Goal: Transaction & Acquisition: Purchase product/service

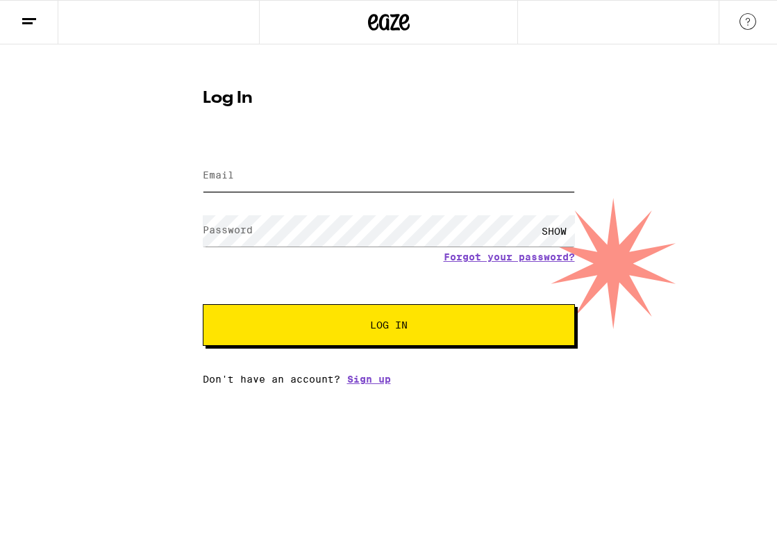
type input "[EMAIL_ADDRESS][DOMAIN_NAME]"
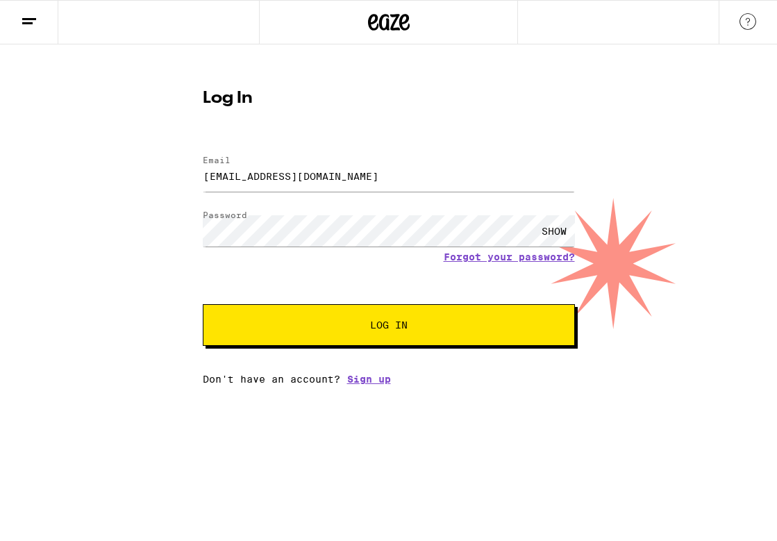
click at [367, 346] on button "Log In" at bounding box center [389, 325] width 372 height 42
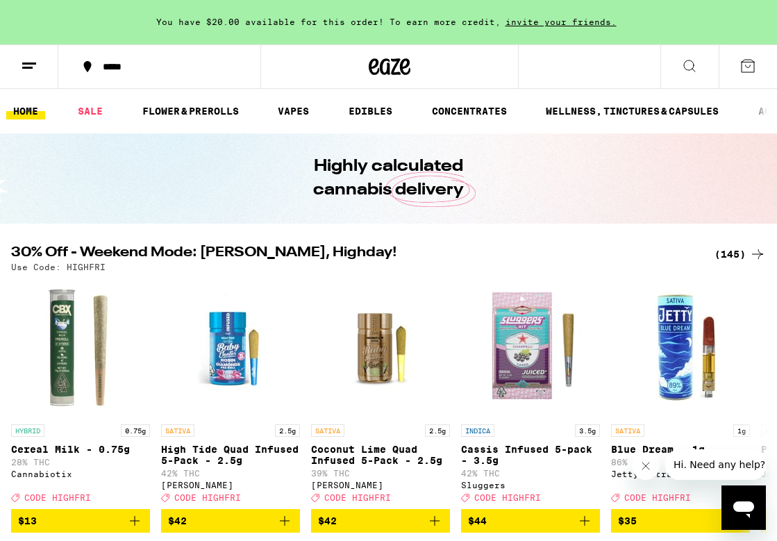
click at [32, 67] on line at bounding box center [27, 67] width 10 height 0
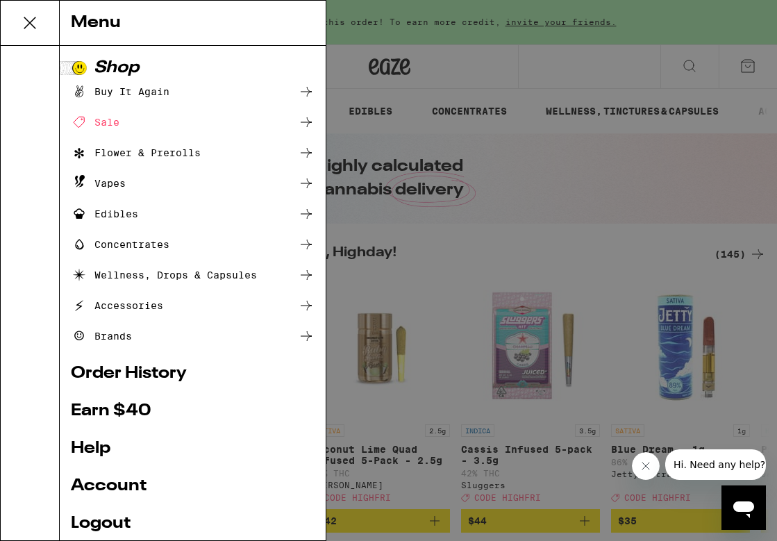
click at [110, 184] on div "Vapes" at bounding box center [98, 183] width 55 height 17
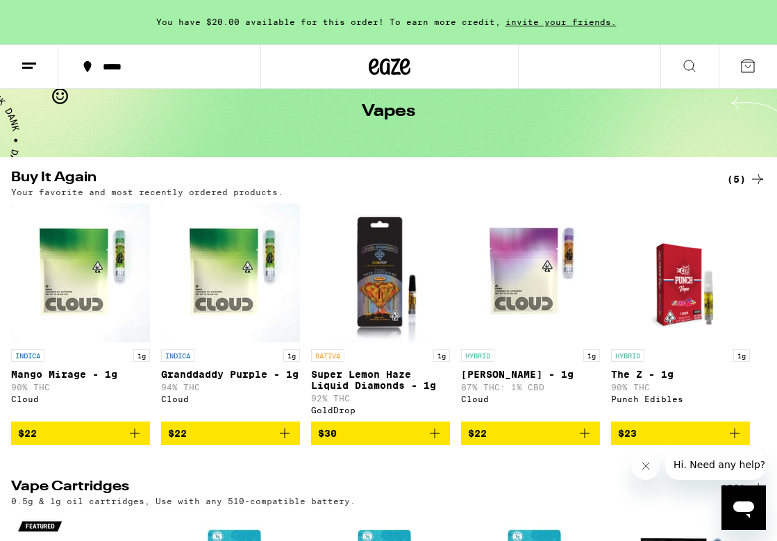
scroll to position [66, 0]
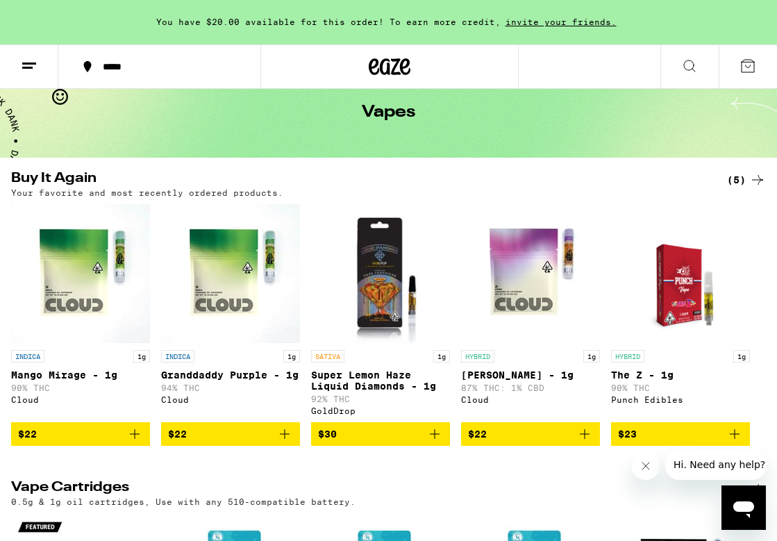
click at [745, 184] on div "(5)" at bounding box center [746, 180] width 39 height 17
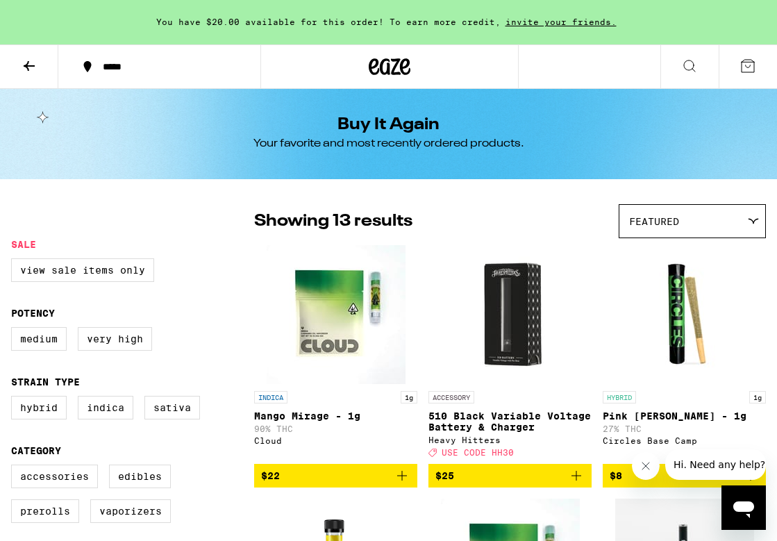
click at [391, 66] on icon at bounding box center [390, 66] width 42 height 25
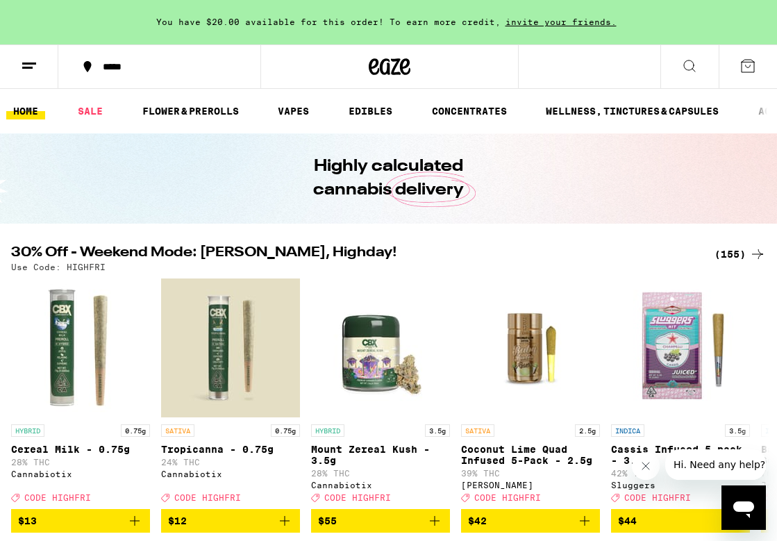
click at [33, 58] on icon at bounding box center [29, 66] width 17 height 17
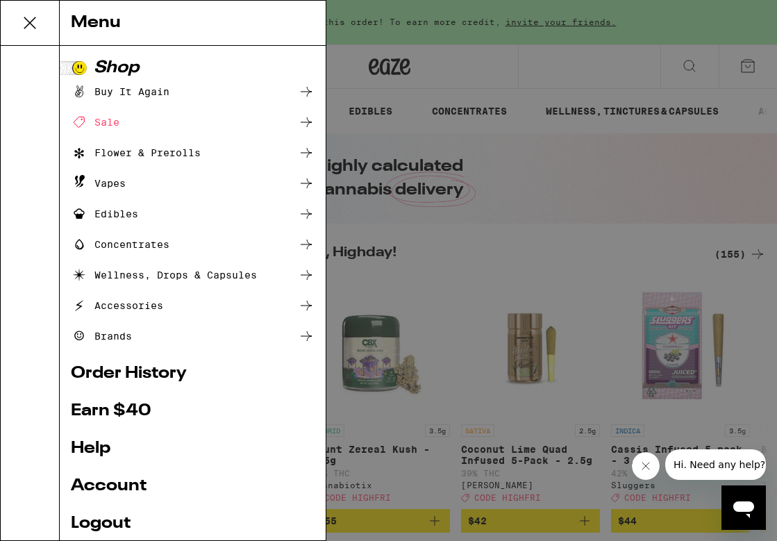
click at [122, 308] on div "Accessories" at bounding box center [117, 305] width 92 height 17
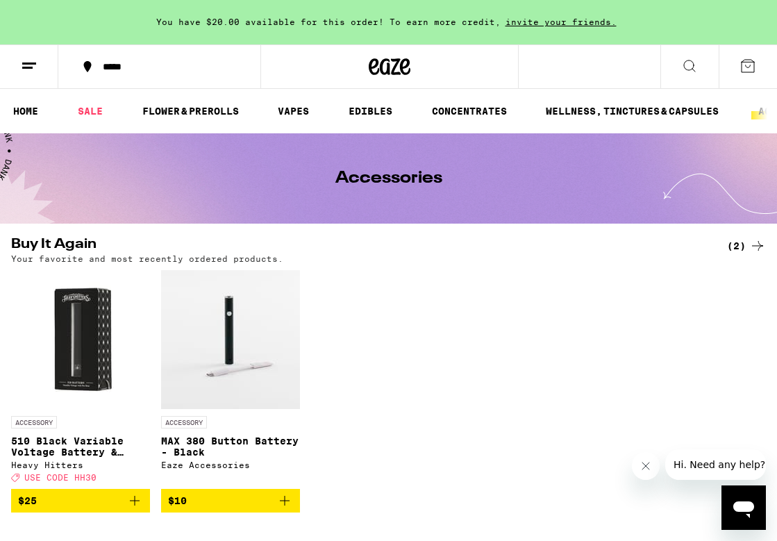
click at [691, 64] on icon at bounding box center [689, 66] width 17 height 17
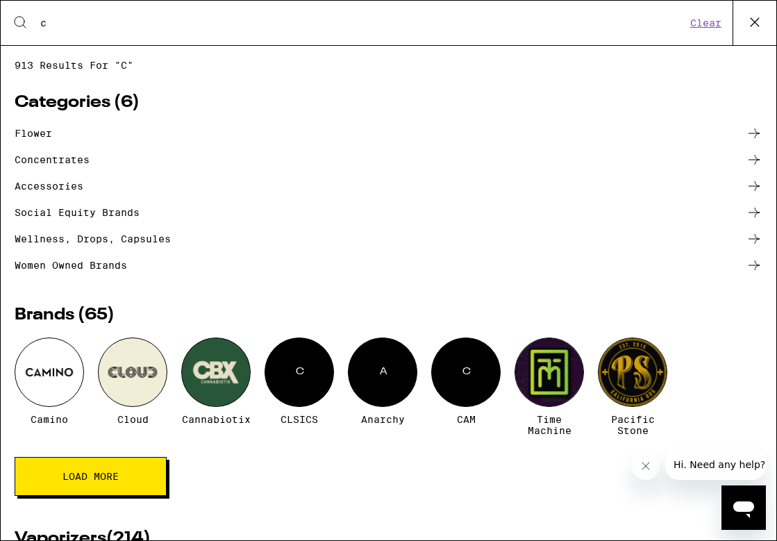
type input "c"
click at [136, 382] on div at bounding box center [132, 372] width 69 height 69
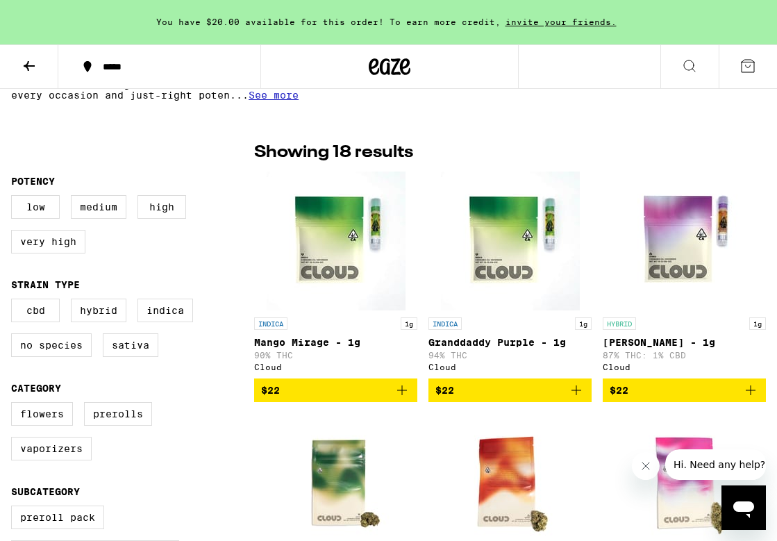
scroll to position [317, 0]
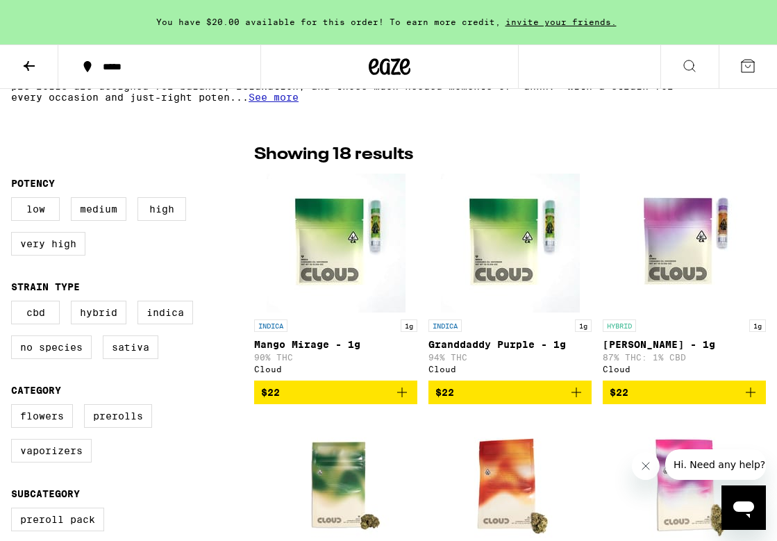
click at [577, 398] on icon "Add to bag" at bounding box center [576, 392] width 17 height 17
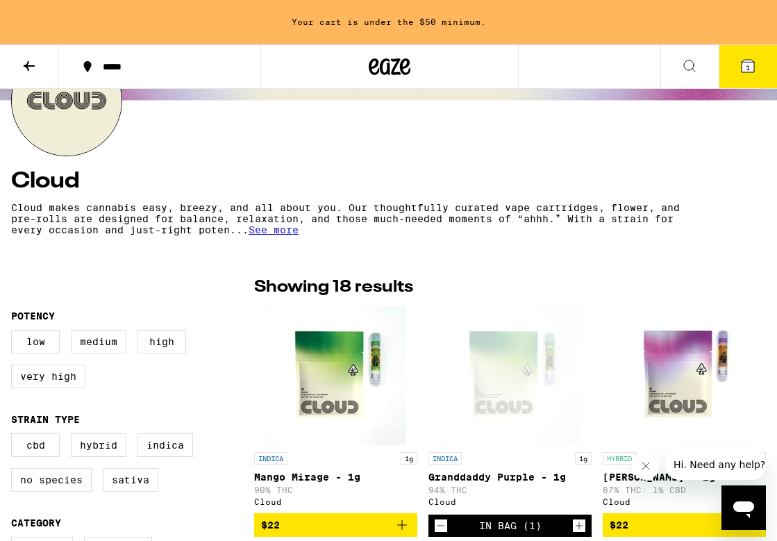
scroll to position [0, 0]
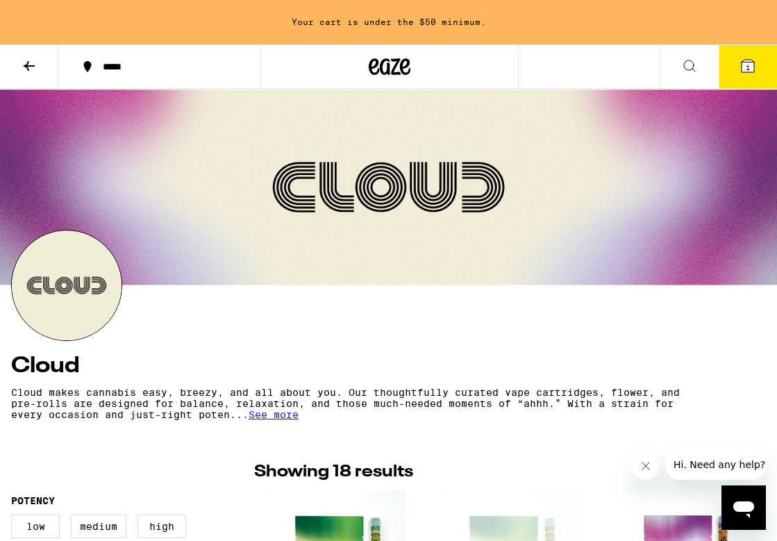
click at [376, 67] on icon at bounding box center [390, 66] width 42 height 25
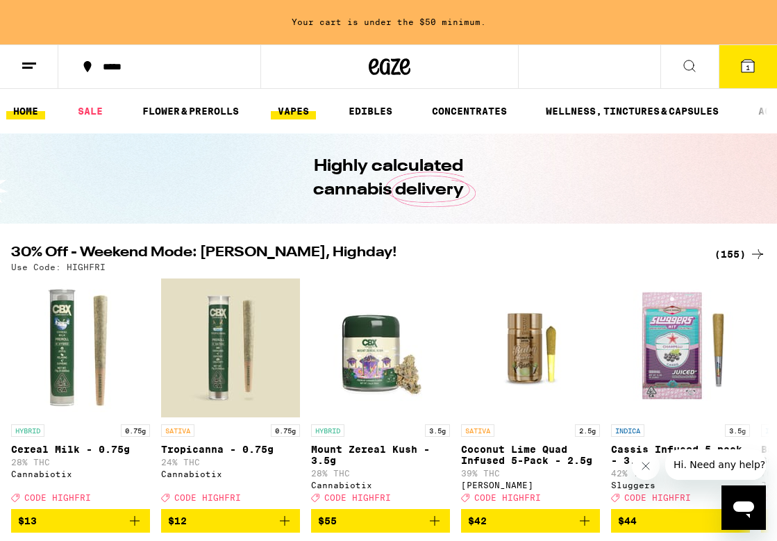
click at [296, 110] on link "VAPES" at bounding box center [293, 111] width 45 height 17
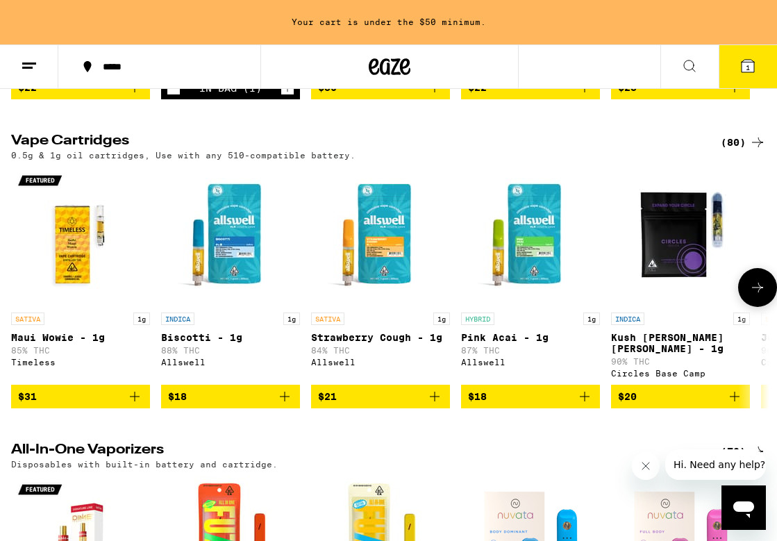
scroll to position [415, 0]
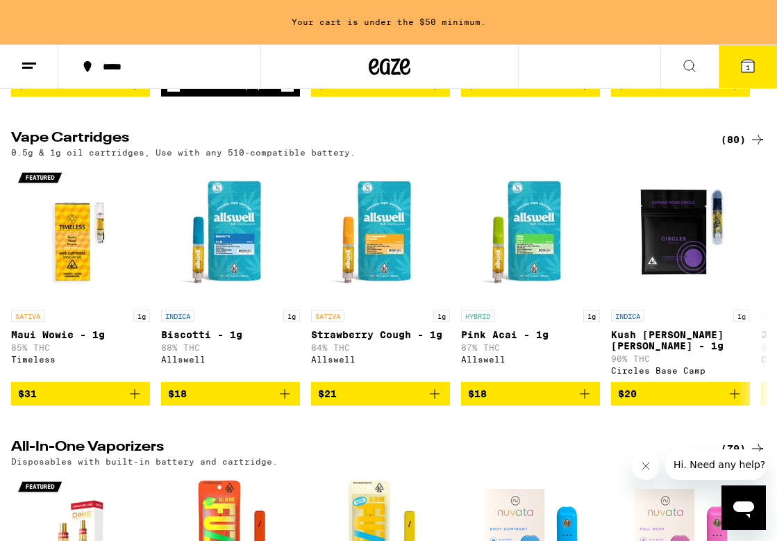
click at [744, 147] on div "(80)" at bounding box center [743, 139] width 45 height 17
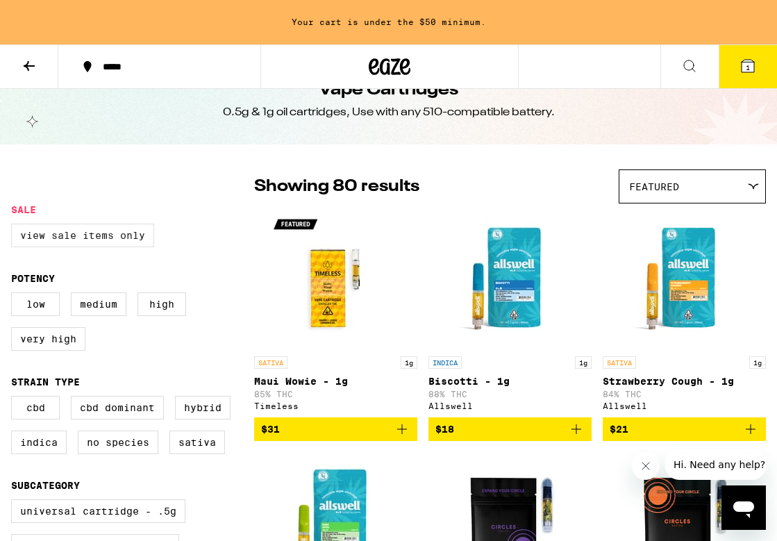
scroll to position [39, 0]
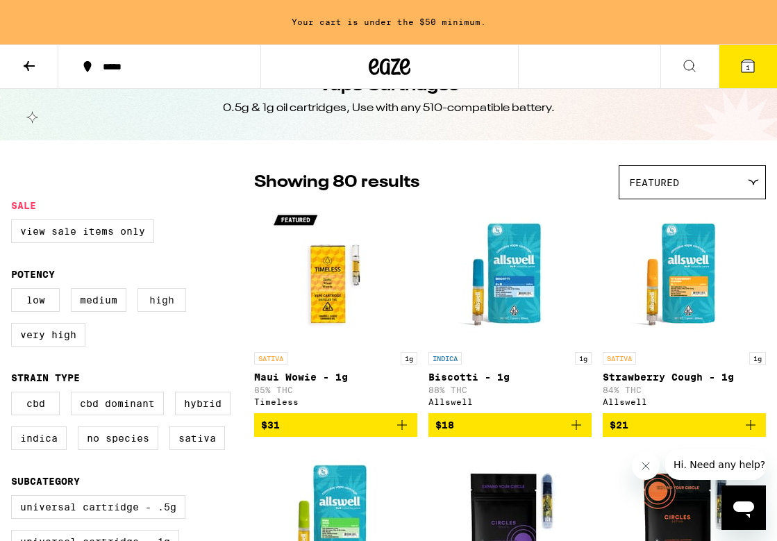
click at [167, 306] on label "High" at bounding box center [162, 300] width 49 height 24
click at [15, 291] on input "High" at bounding box center [14, 290] width 1 height 1
checkbox input "true"
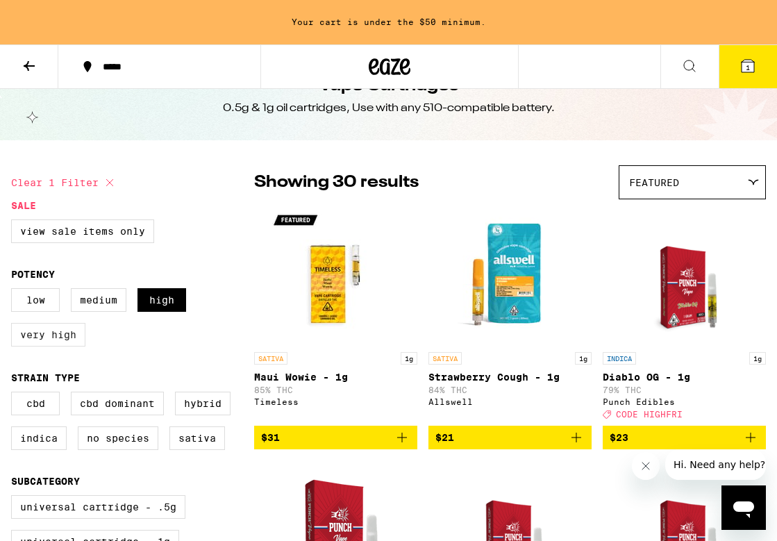
click at [38, 344] on label "Very High" at bounding box center [48, 335] width 74 height 24
click at [15, 291] on input "Very High" at bounding box center [14, 290] width 1 height 1
checkbox input "true"
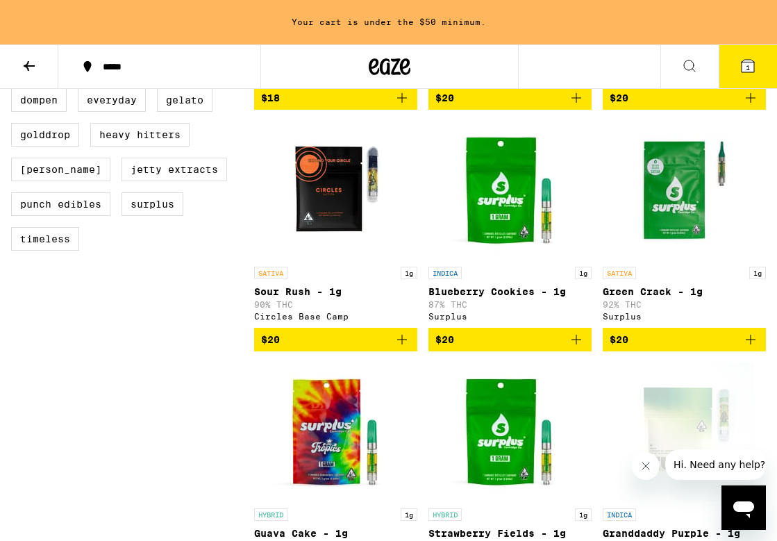
scroll to position [660, 0]
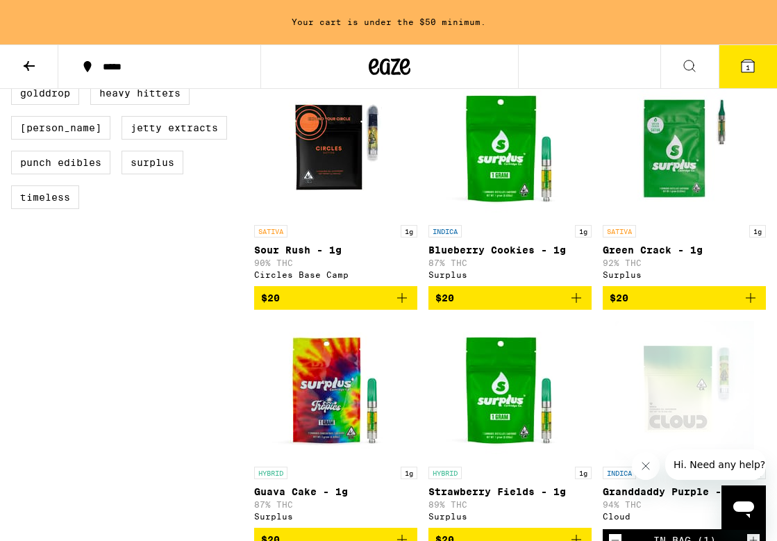
click at [751, 301] on icon "Add to bag" at bounding box center [750, 298] width 17 height 17
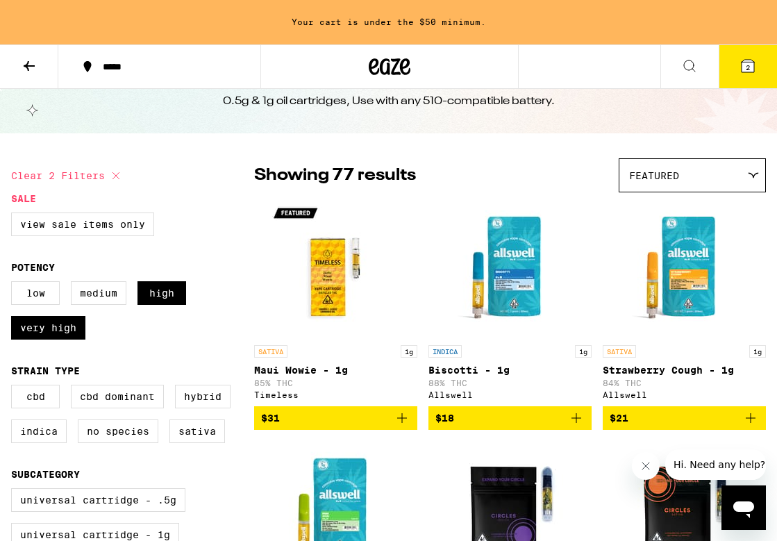
scroll to position [0, 0]
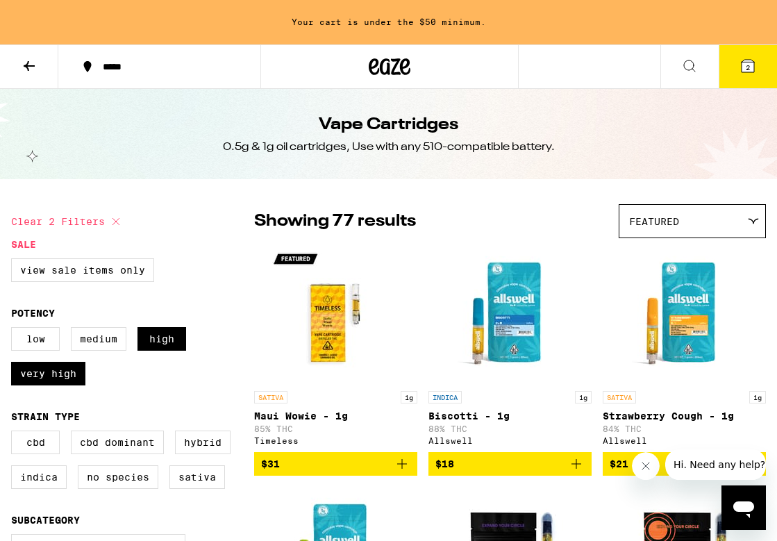
click at [744, 65] on icon at bounding box center [748, 66] width 13 height 13
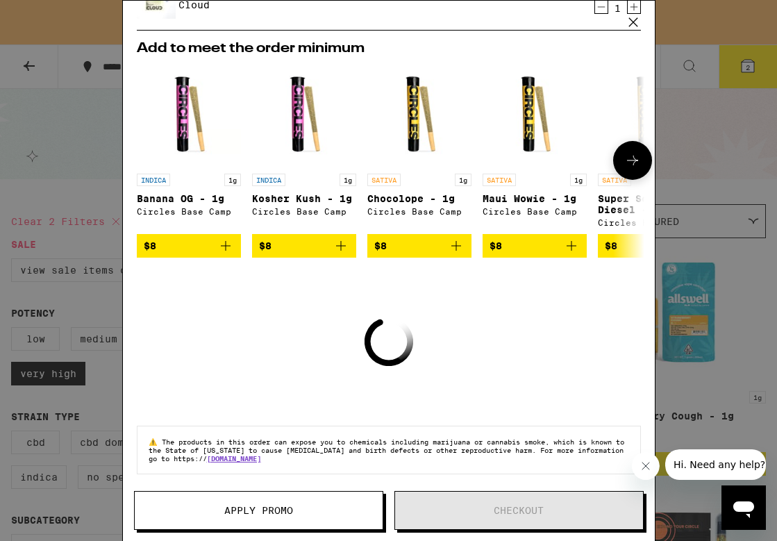
scroll to position [167, 0]
click at [631, 157] on icon at bounding box center [632, 160] width 17 height 17
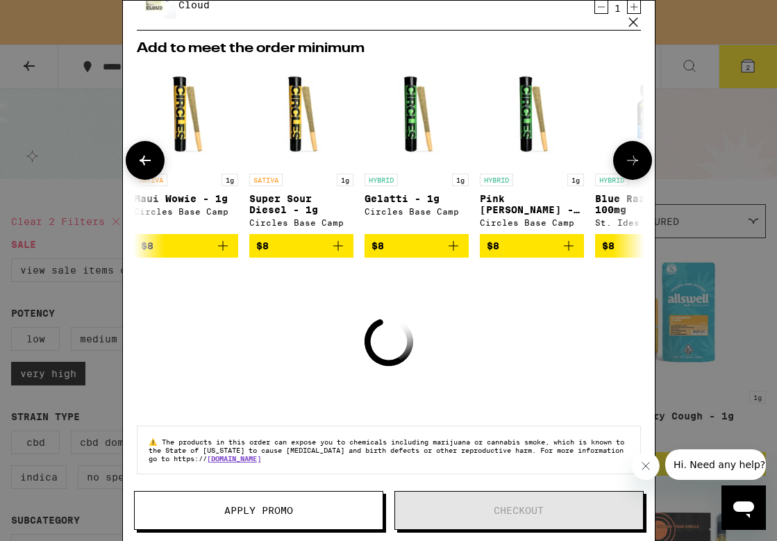
scroll to position [0, 353]
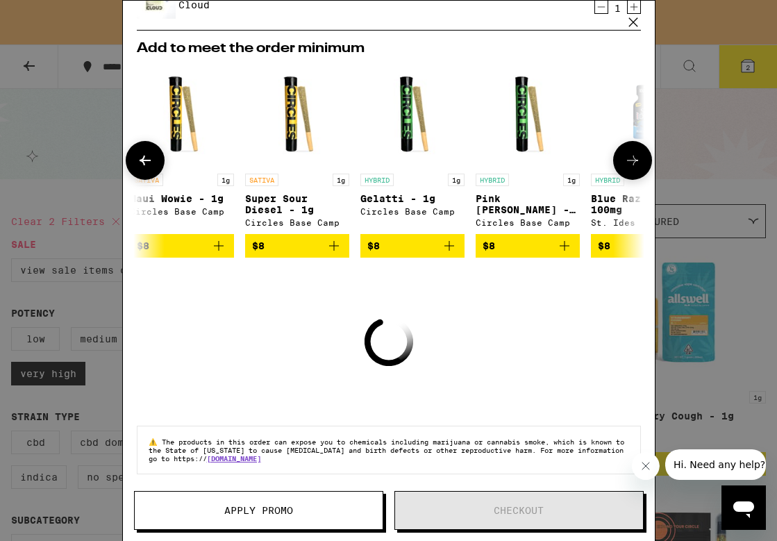
click at [450, 244] on icon "Add to bag" at bounding box center [449, 246] width 17 height 17
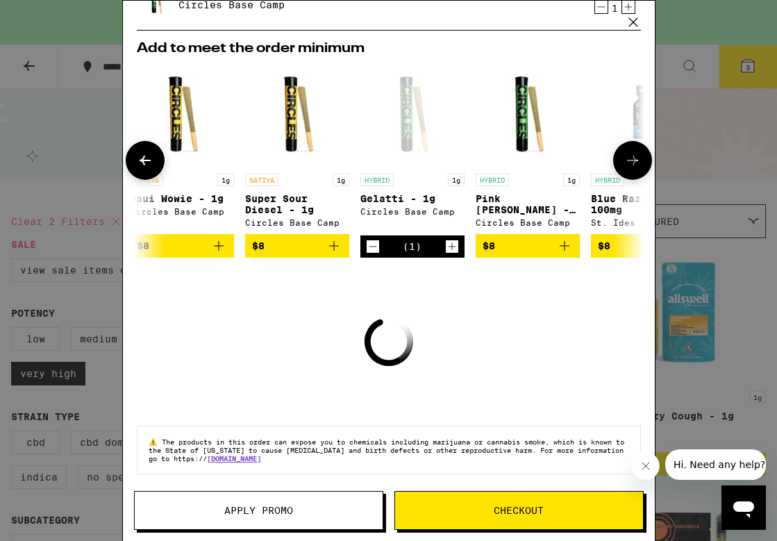
scroll to position [204, 0]
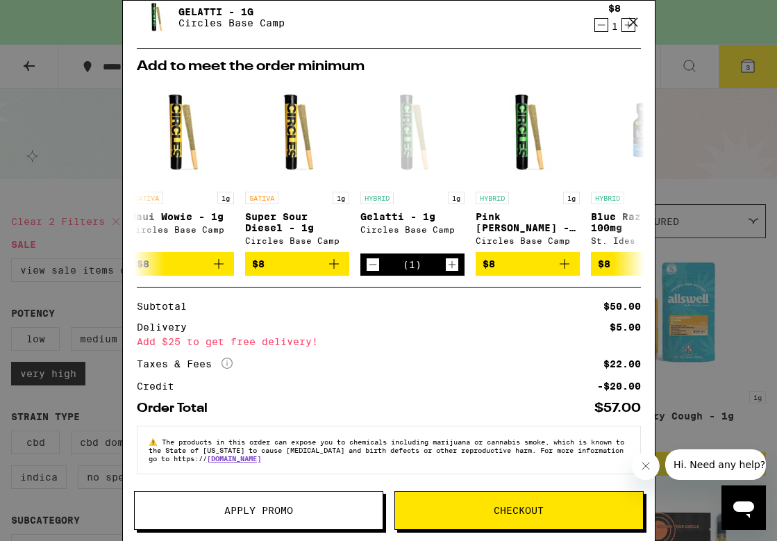
click at [589, 508] on span "Checkout" at bounding box center [519, 511] width 248 height 10
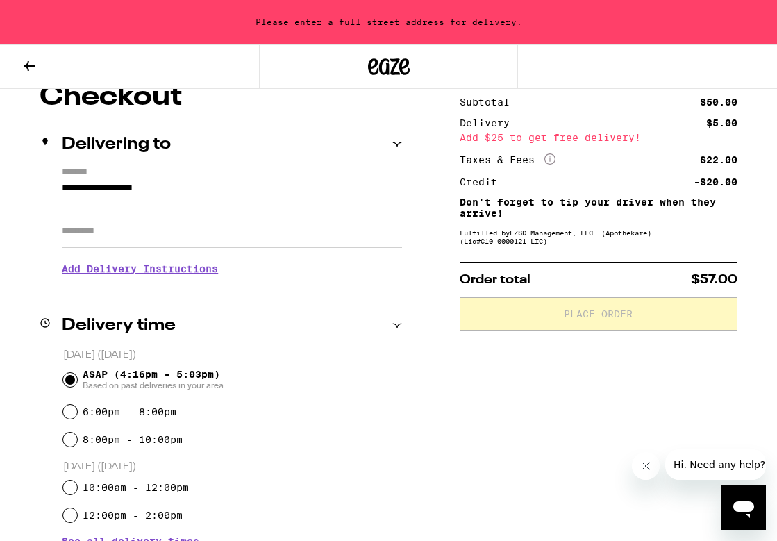
scroll to position [133, 0]
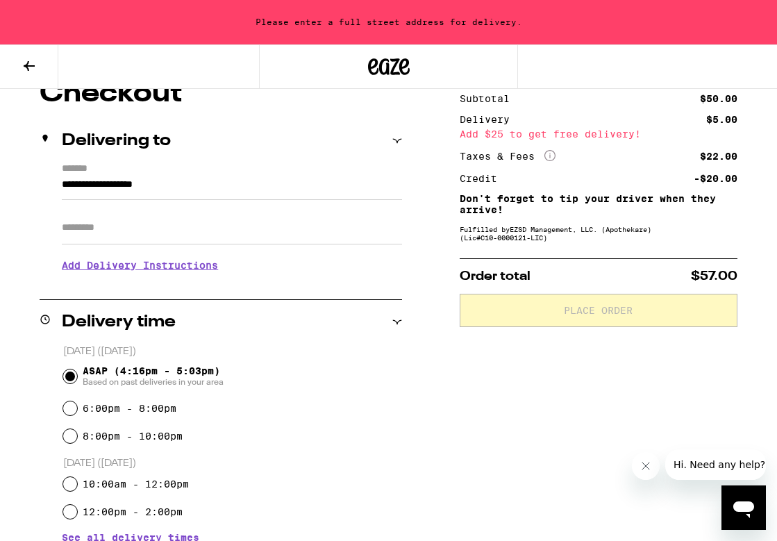
click at [192, 185] on input "**********" at bounding box center [232, 188] width 340 height 24
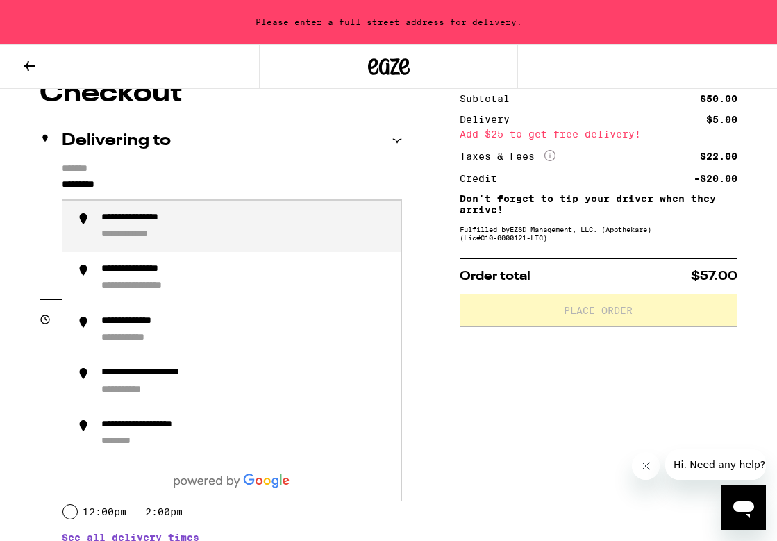
click at [115, 224] on div "**********" at bounding box center [151, 218] width 101 height 13
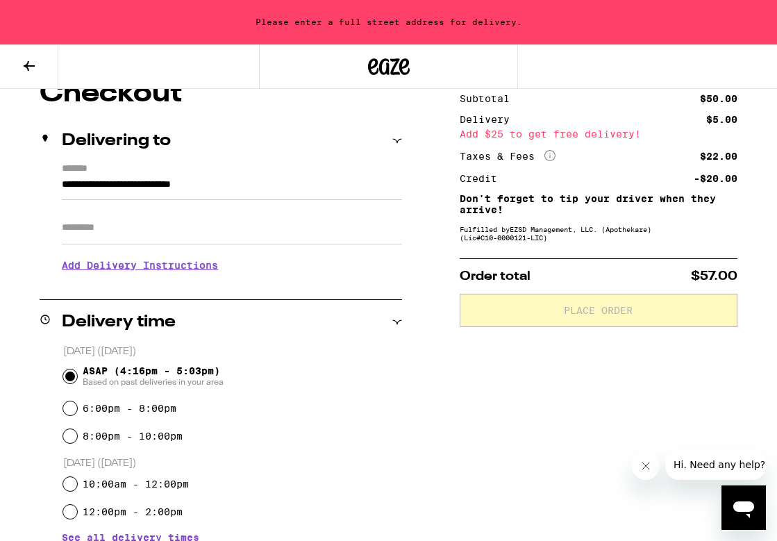
type input "**********"
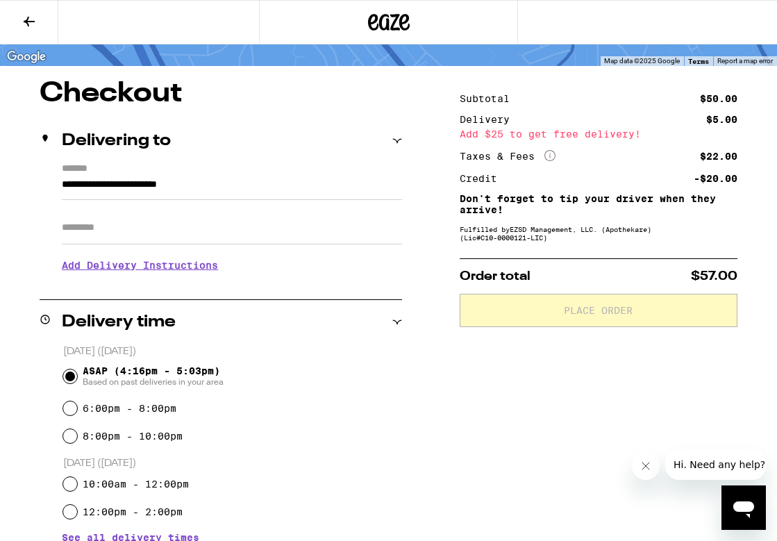
click at [115, 225] on input "Apt/Suite" at bounding box center [232, 227] width 340 height 33
click at [131, 215] on input "Apt/Suite" at bounding box center [232, 227] width 340 height 33
click at [332, 383] on div "ASAP (4:16pm - 5:03pm) Based on past deliveries in your area" at bounding box center [233, 376] width 340 height 36
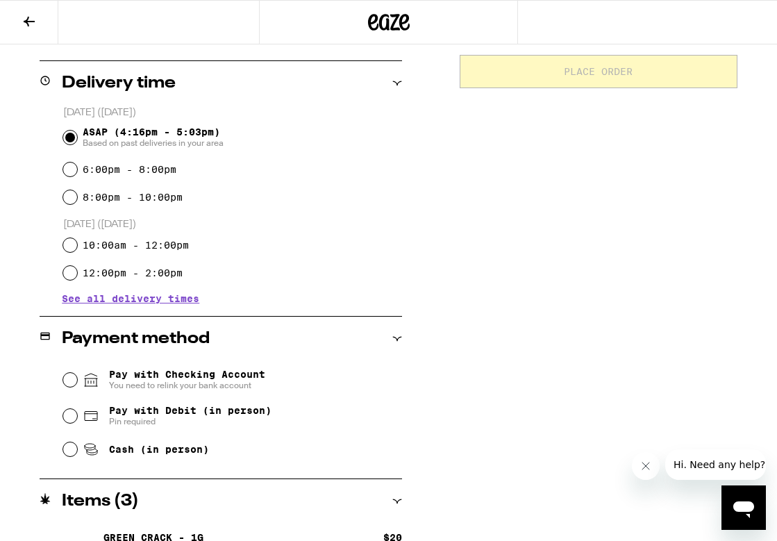
scroll to position [353, 0]
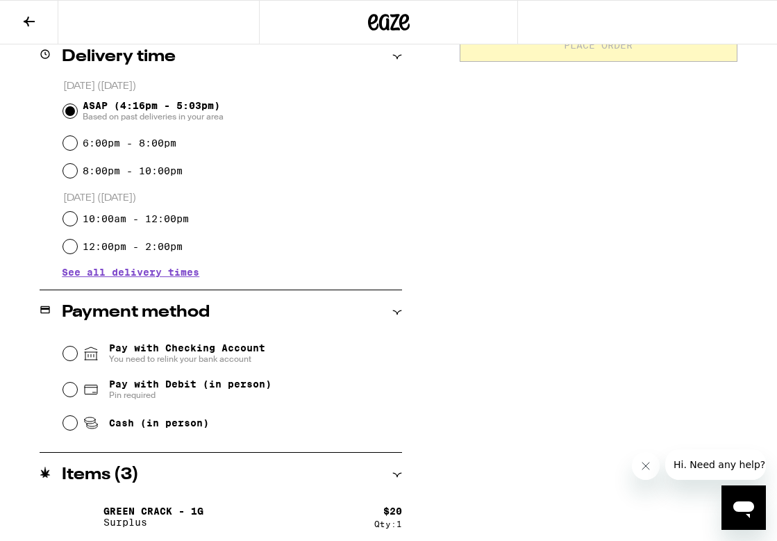
click at [213, 385] on span "Pay with Debit (in person)" at bounding box center [190, 383] width 163 height 11
click at [77, 385] on input "Pay with Debit (in person) Pin required" at bounding box center [70, 390] width 14 height 14
radio input "true"
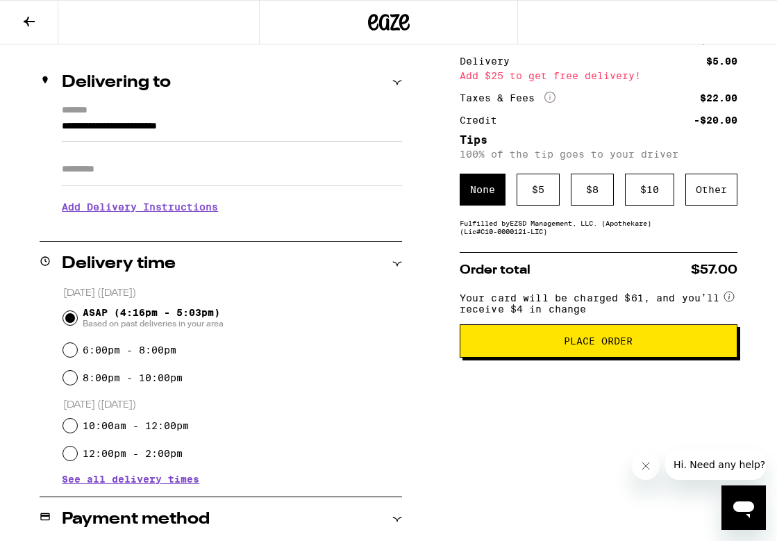
scroll to position [0, 0]
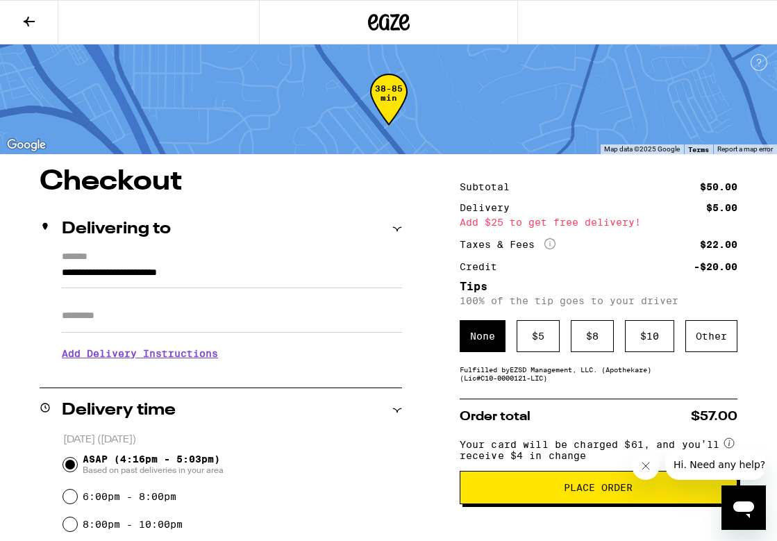
click at [157, 271] on input "**********" at bounding box center [232, 277] width 340 height 24
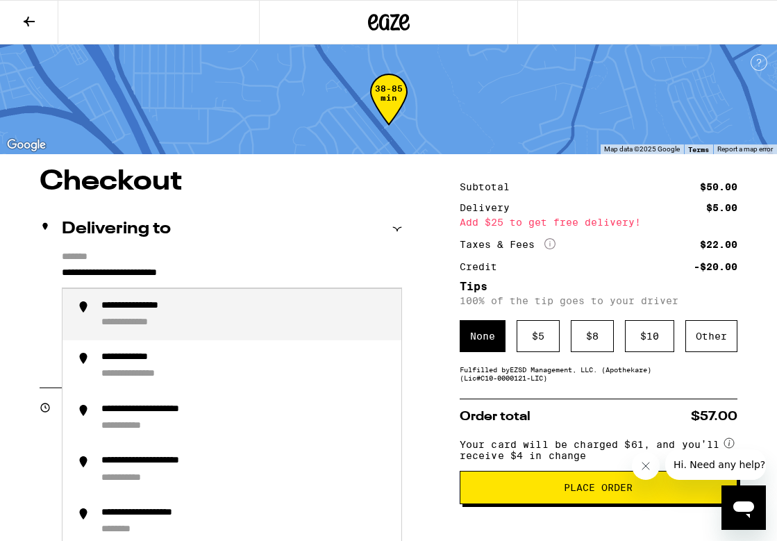
click at [157, 271] on input "**********" at bounding box center [232, 277] width 340 height 24
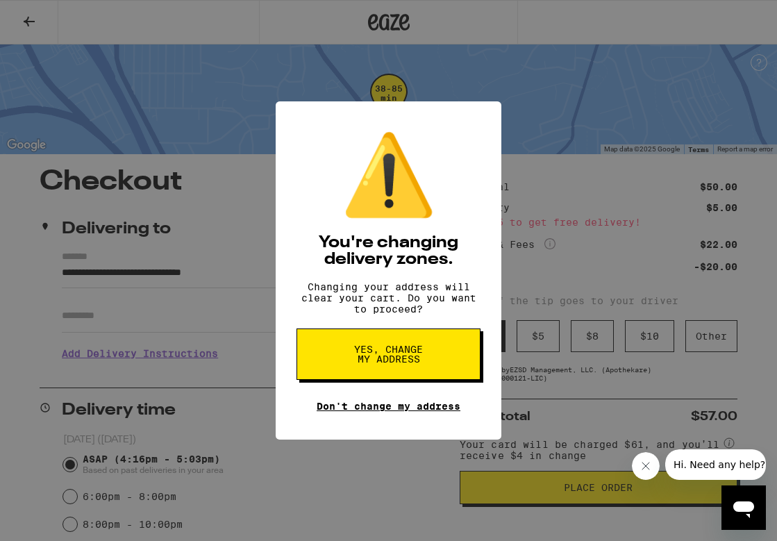
click at [383, 412] on link "Don't change my address" at bounding box center [389, 406] width 144 height 11
type input "**********"
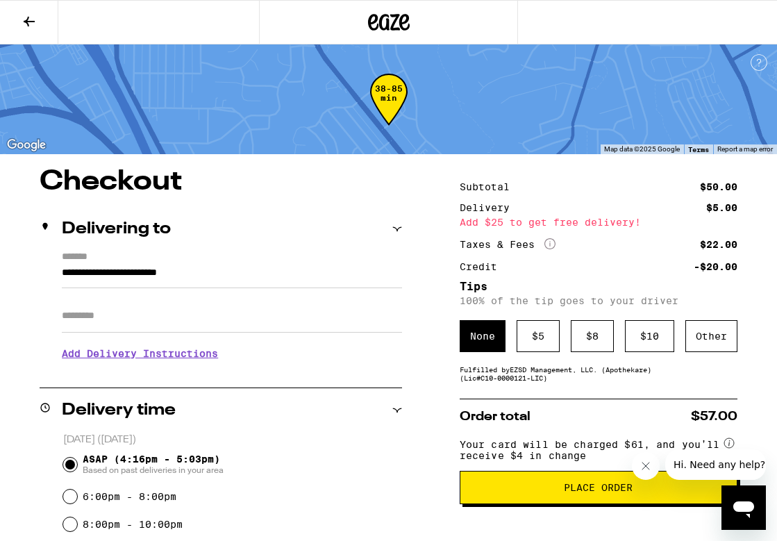
click at [38, 25] on button at bounding box center [29, 23] width 58 height 44
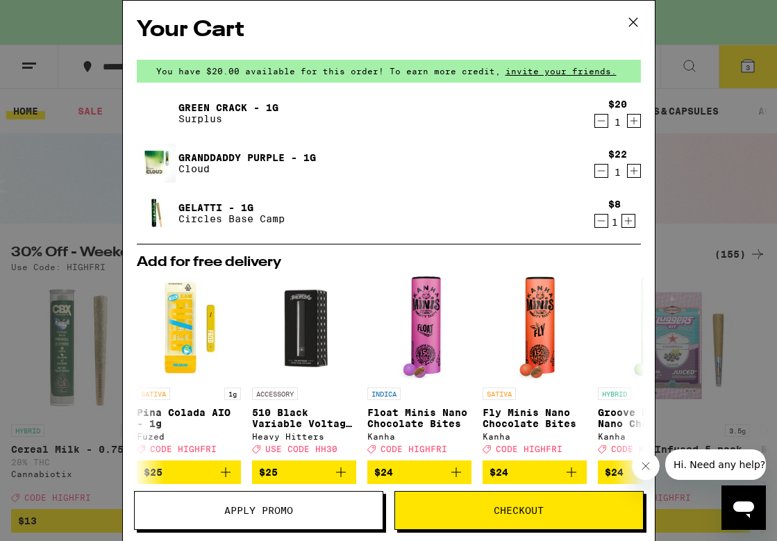
click at [498, 502] on button "Checkout" at bounding box center [518, 510] width 249 height 39
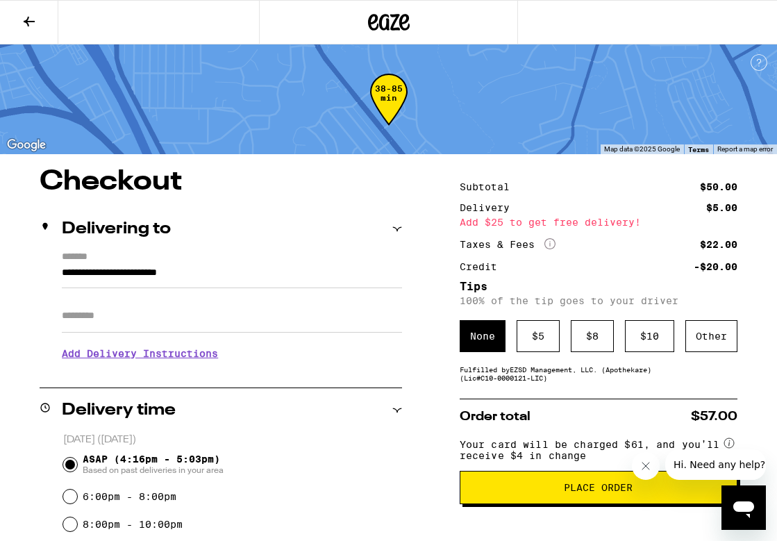
click at [239, 271] on input "**********" at bounding box center [232, 277] width 340 height 24
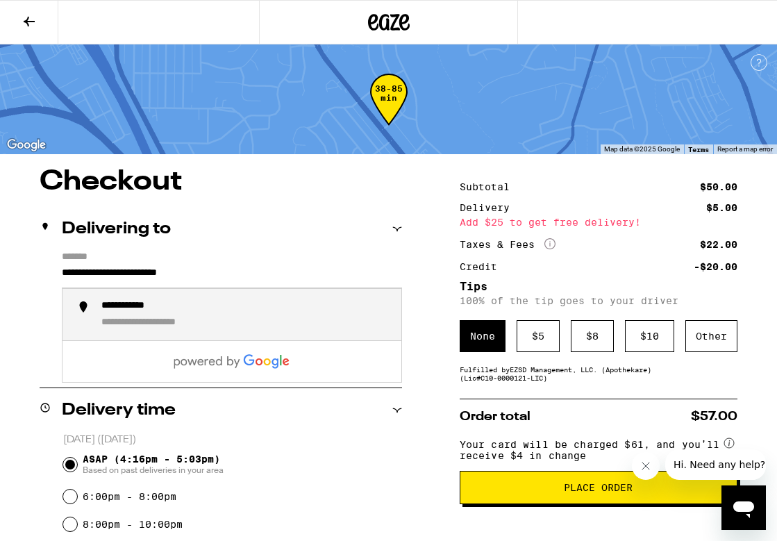
click at [239, 271] on input "**********" at bounding box center [232, 277] width 340 height 24
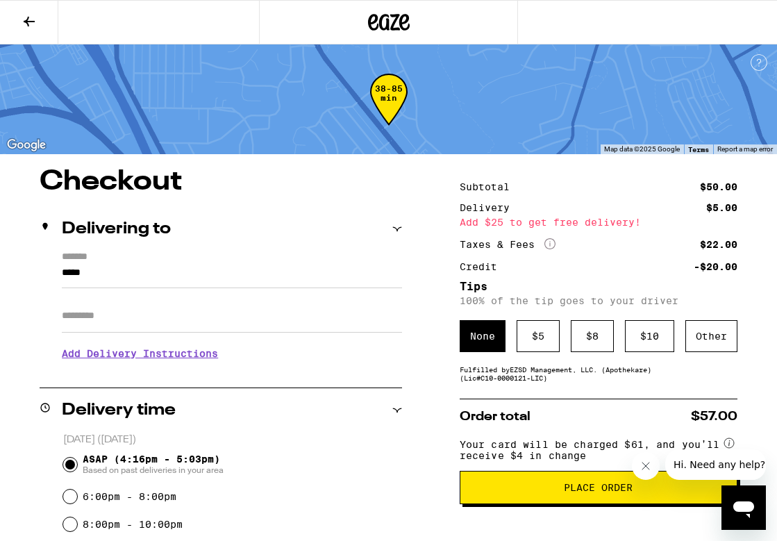
click at [253, 261] on label "*******" at bounding box center [232, 257] width 340 height 13
click at [253, 265] on input "*****" at bounding box center [232, 277] width 340 height 24
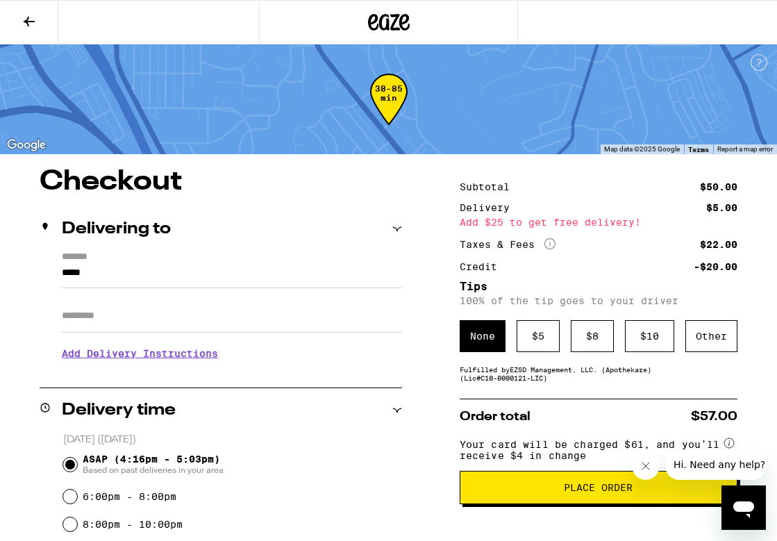
click at [188, 307] on input "Apt/Suite" at bounding box center [232, 315] width 340 height 33
click at [178, 265] on input "*****" at bounding box center [232, 277] width 340 height 24
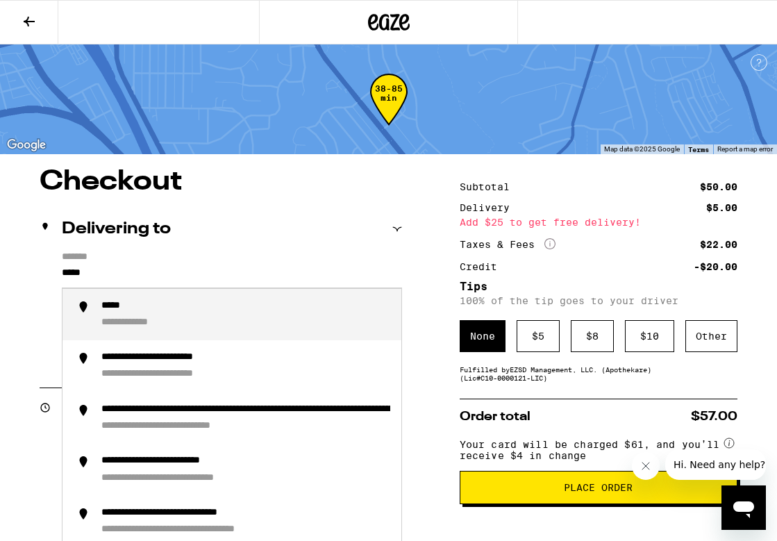
click at [178, 280] on input "*****" at bounding box center [232, 277] width 340 height 24
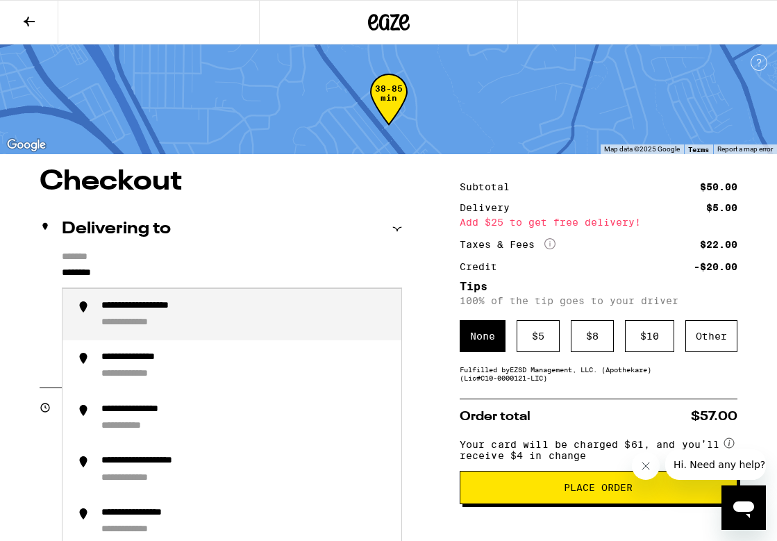
click at [146, 326] on div "**********" at bounding box center [142, 323] width 82 height 13
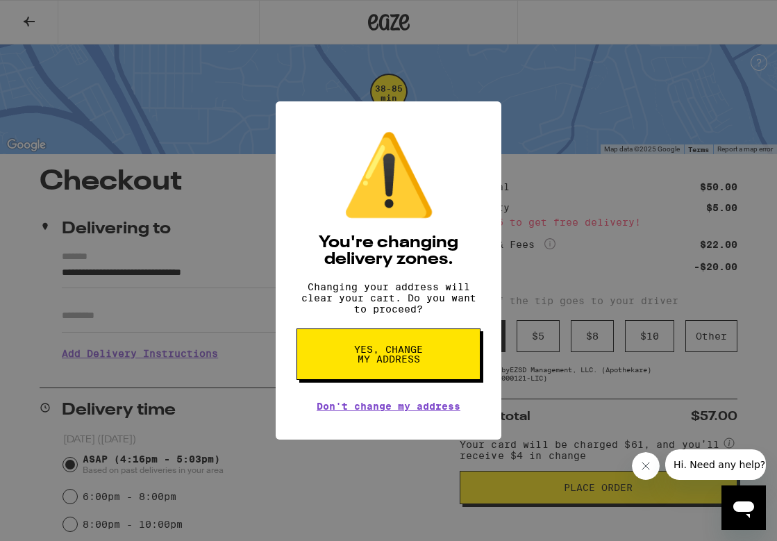
click at [414, 358] on span "Yes, change my address" at bounding box center [389, 353] width 72 height 19
type input "**********"
radio input "false"
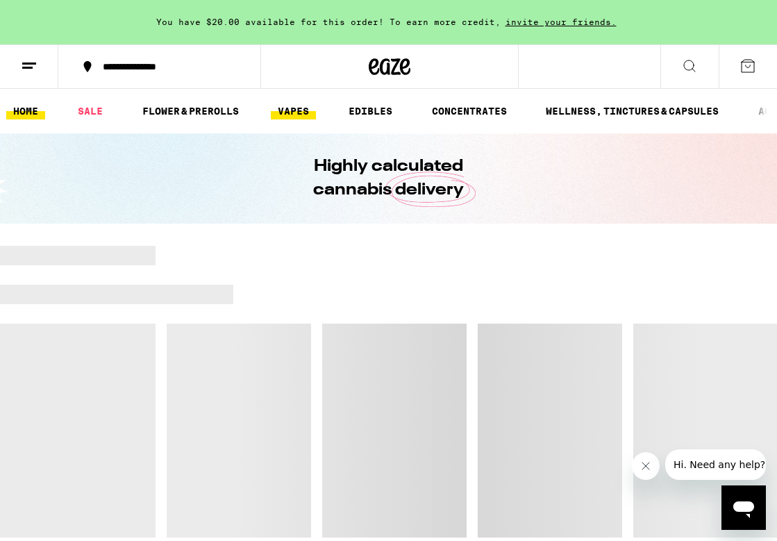
click at [293, 109] on link "VAPES" at bounding box center [293, 111] width 45 height 17
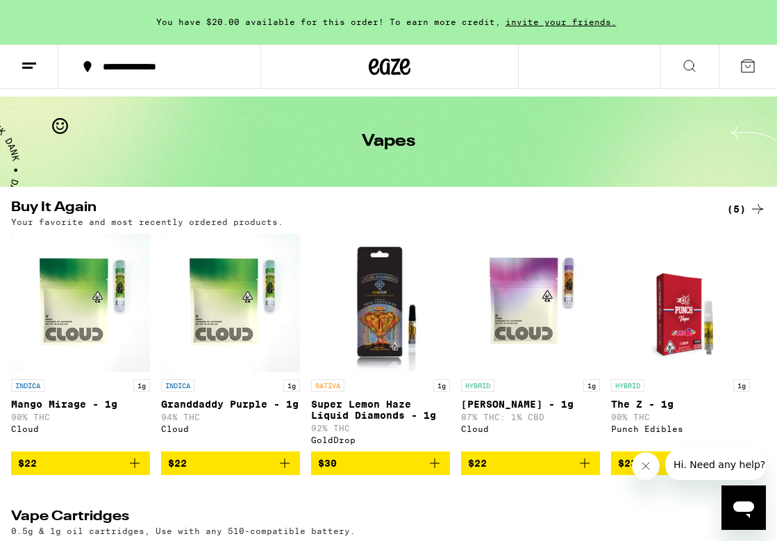
scroll to position [49, 0]
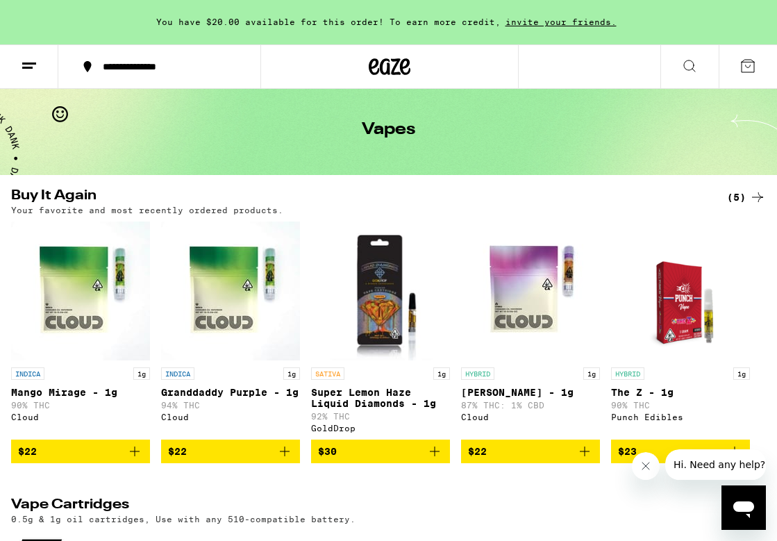
click at [284, 456] on icon "Add to bag" at bounding box center [285, 452] width 10 height 10
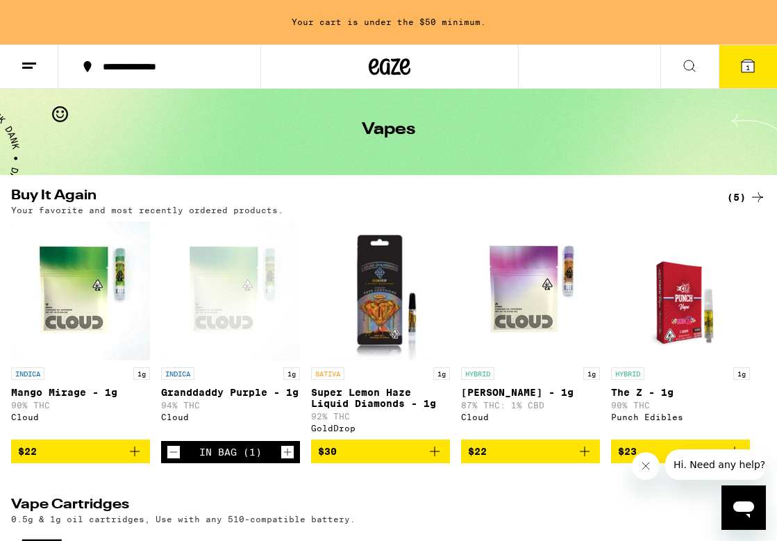
scroll to position [0, 0]
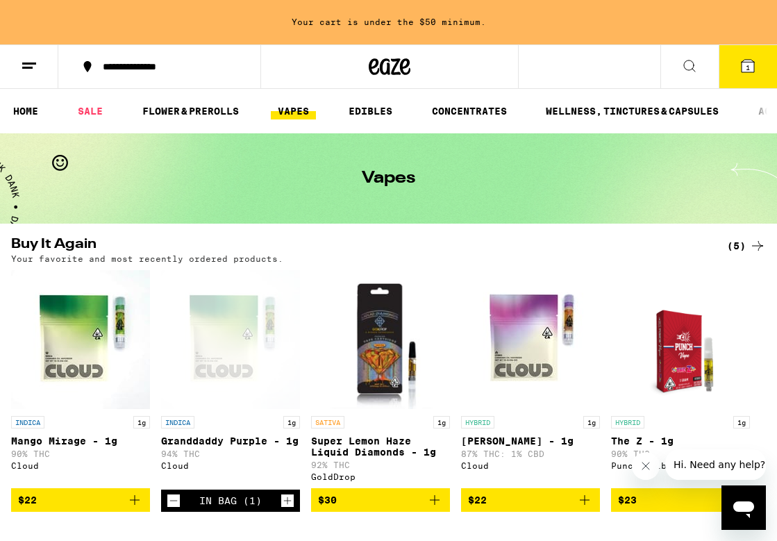
click at [299, 111] on link "VAPES" at bounding box center [293, 111] width 45 height 17
click at [38, 72] on button at bounding box center [29, 67] width 58 height 44
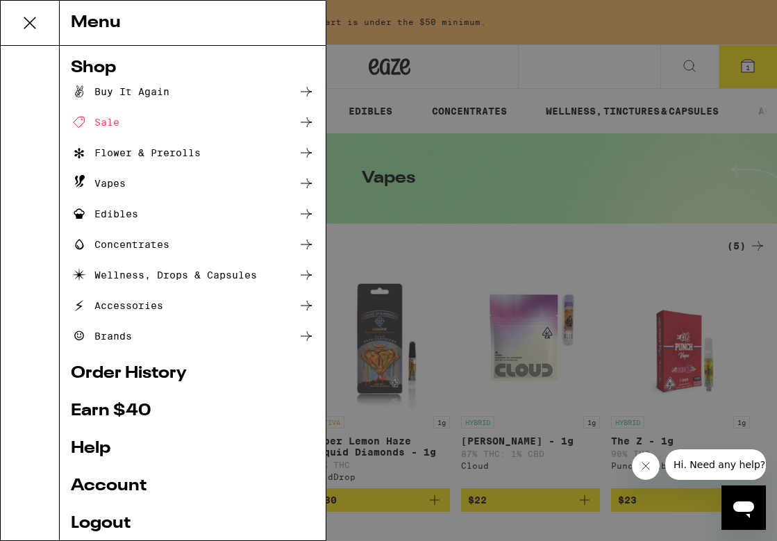
click at [305, 188] on icon at bounding box center [306, 183] width 17 height 17
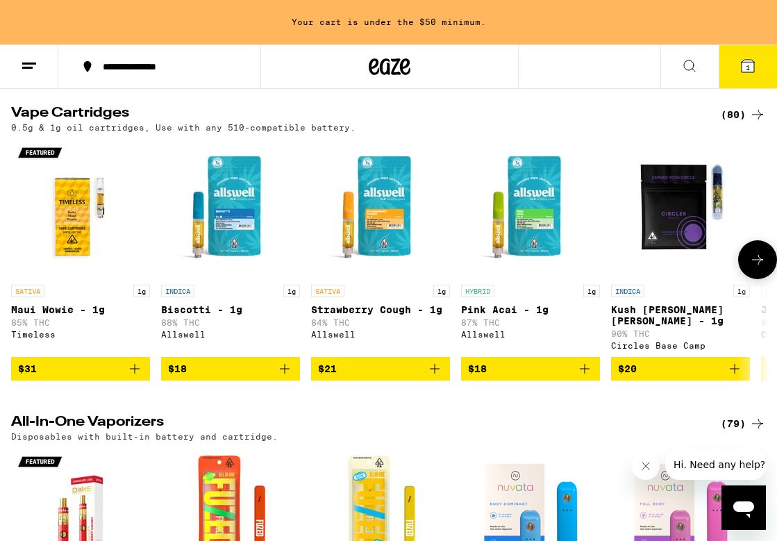
scroll to position [447, 0]
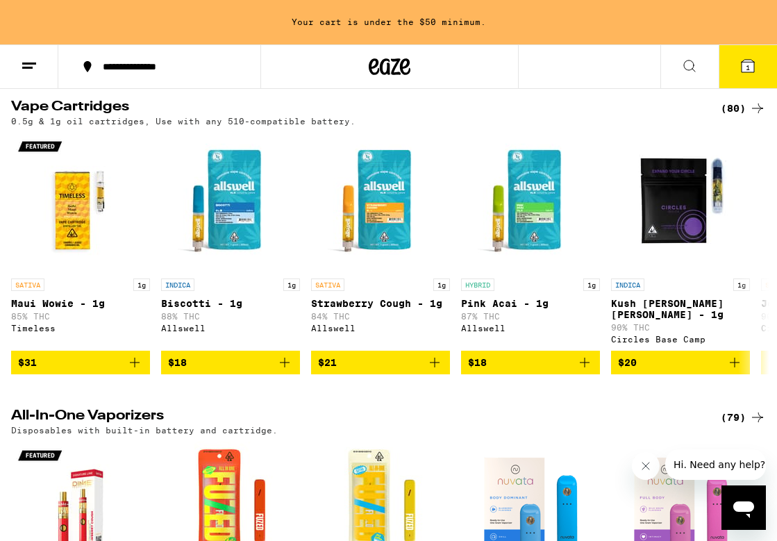
click at [740, 117] on div "(80)" at bounding box center [743, 108] width 45 height 17
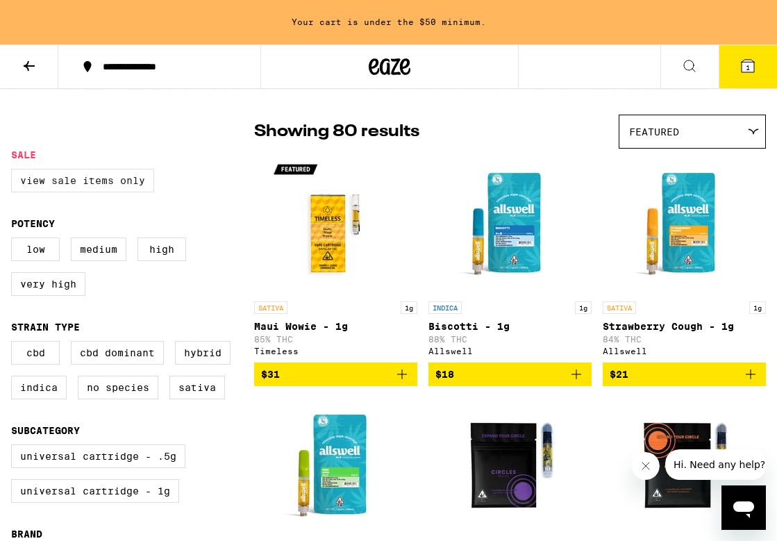
scroll to position [88, 0]
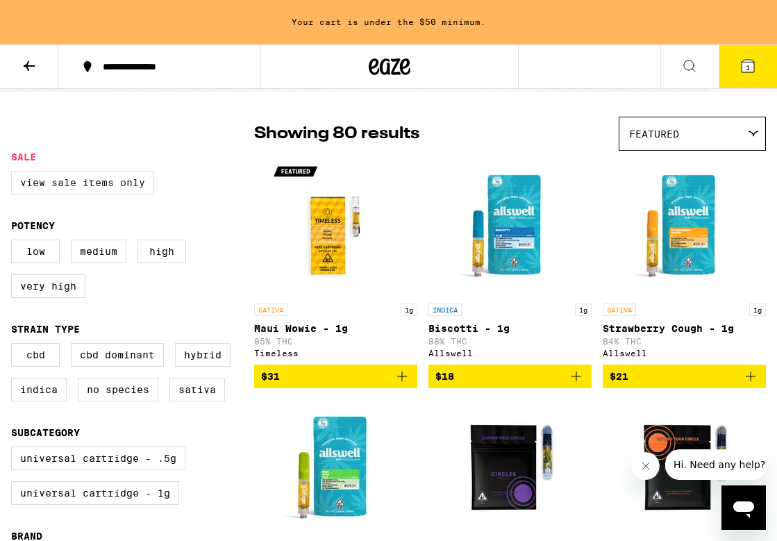
click at [94, 188] on label "View Sale Items Only" at bounding box center [82, 183] width 143 height 24
click at [15, 174] on input "View Sale Items Only" at bounding box center [14, 173] width 1 height 1
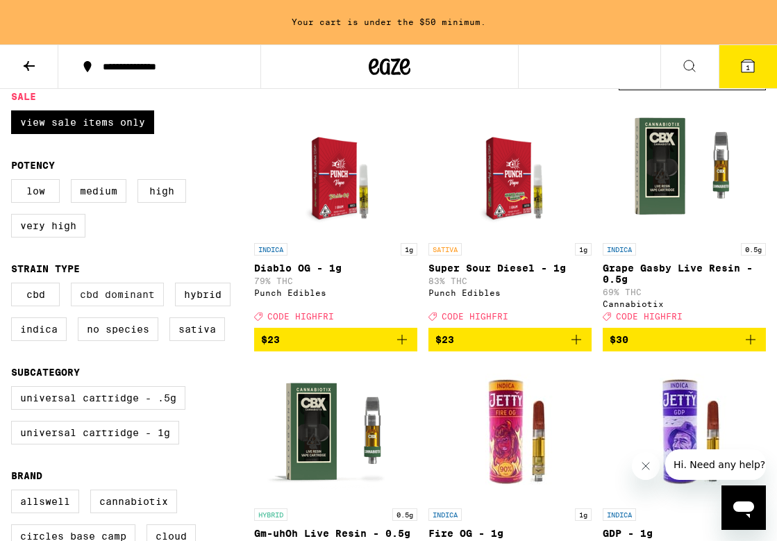
scroll to position [142, 0]
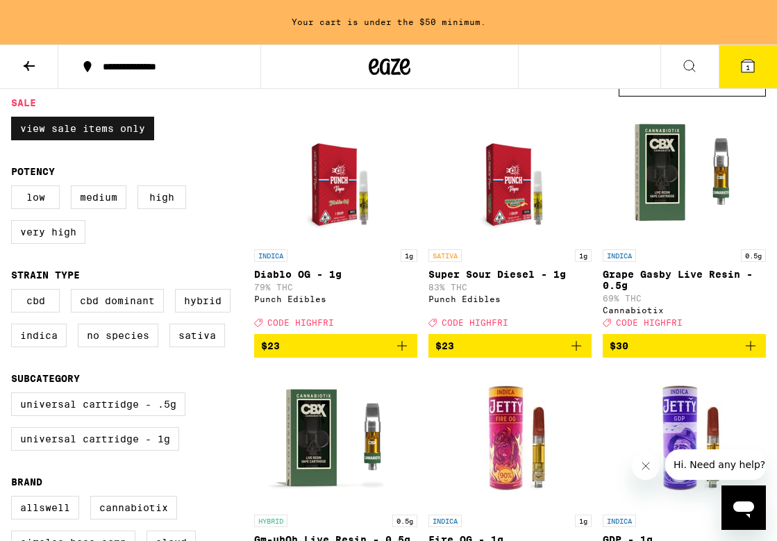
click at [102, 119] on label "View Sale Items Only" at bounding box center [82, 129] width 143 height 24
click at [15, 119] on input "View Sale Items Only" at bounding box center [14, 119] width 1 height 1
checkbox input "false"
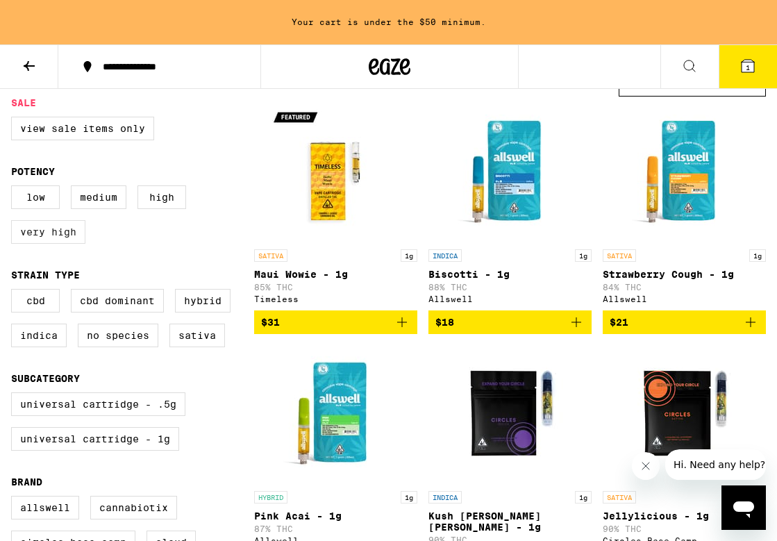
click at [47, 240] on label "Very High" at bounding box center [48, 232] width 74 height 24
click at [15, 188] on input "Very High" at bounding box center [14, 188] width 1 height 1
checkbox input "true"
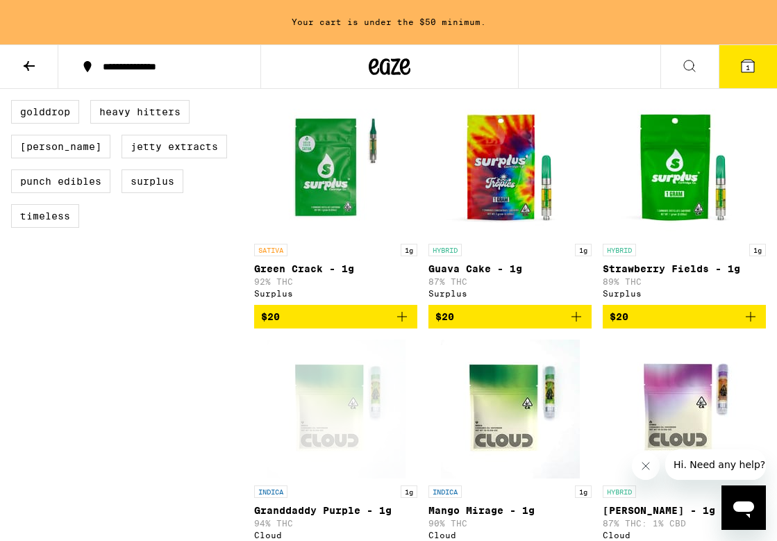
scroll to position [655, 0]
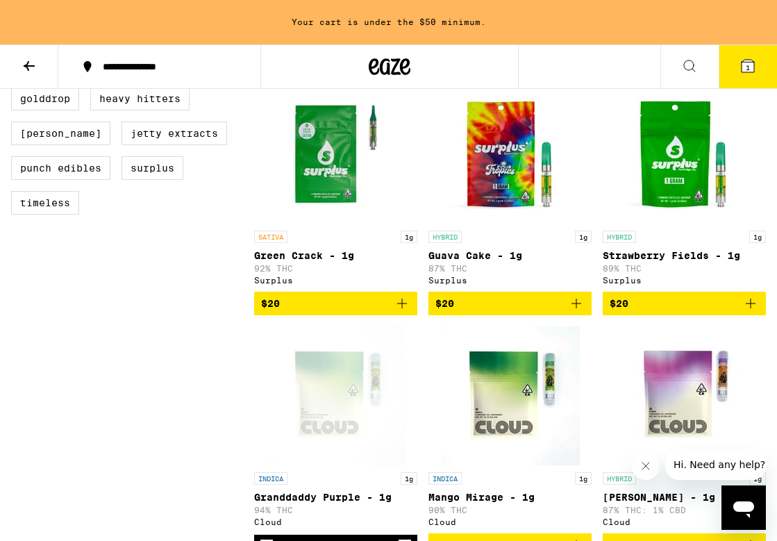
click at [400, 312] on icon "Add to bag" at bounding box center [402, 303] width 17 height 17
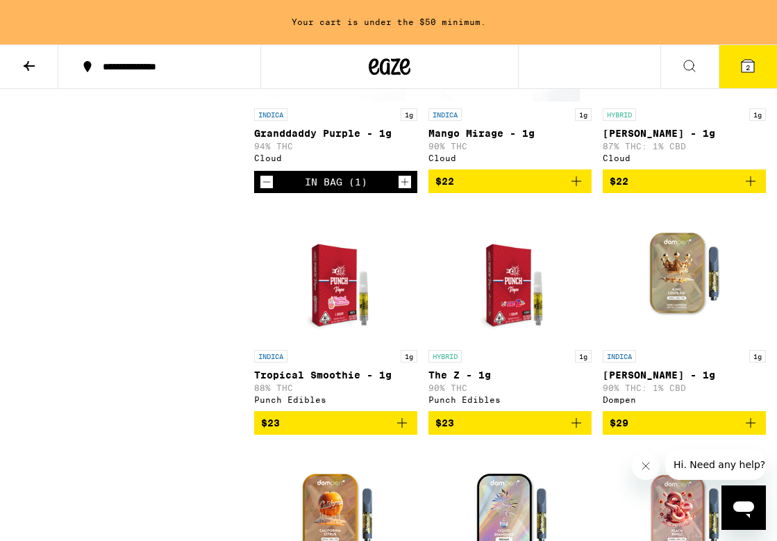
scroll to position [1021, 0]
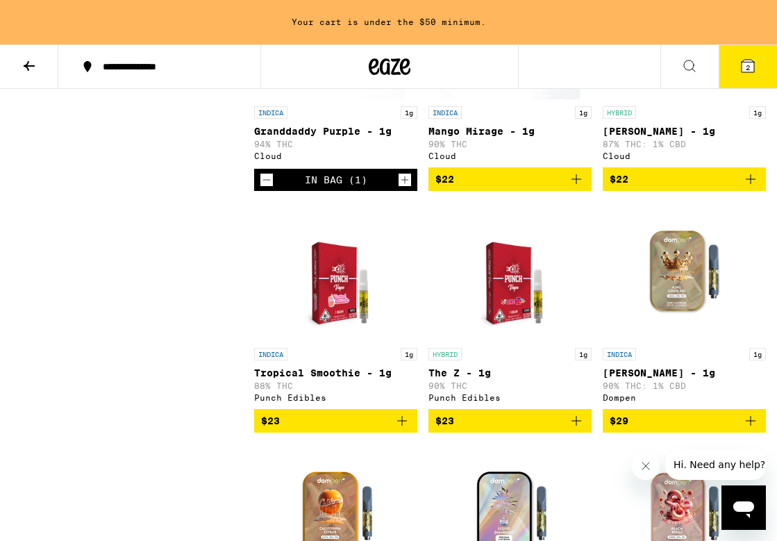
click at [741, 70] on icon at bounding box center [748, 66] width 17 height 17
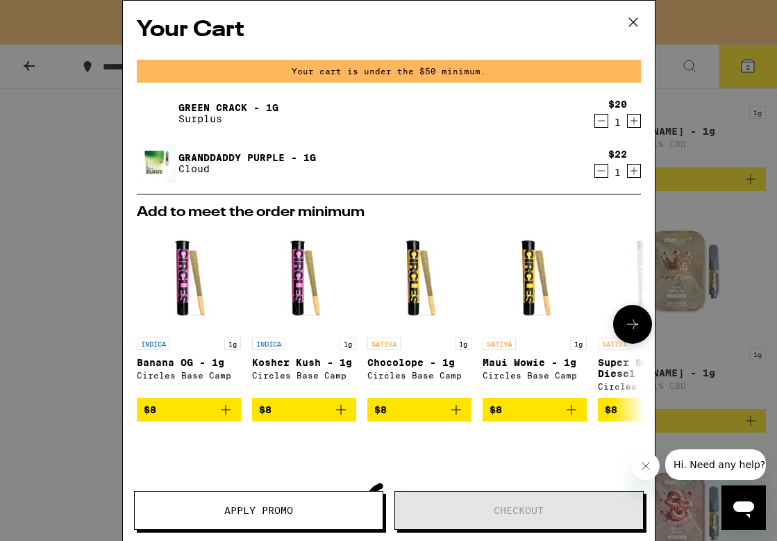
click at [628, 329] on icon at bounding box center [632, 324] width 17 height 17
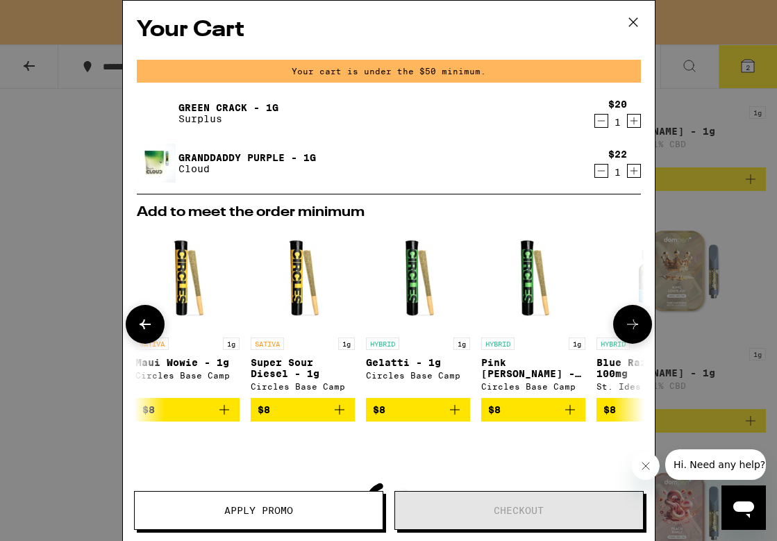
scroll to position [0, 353]
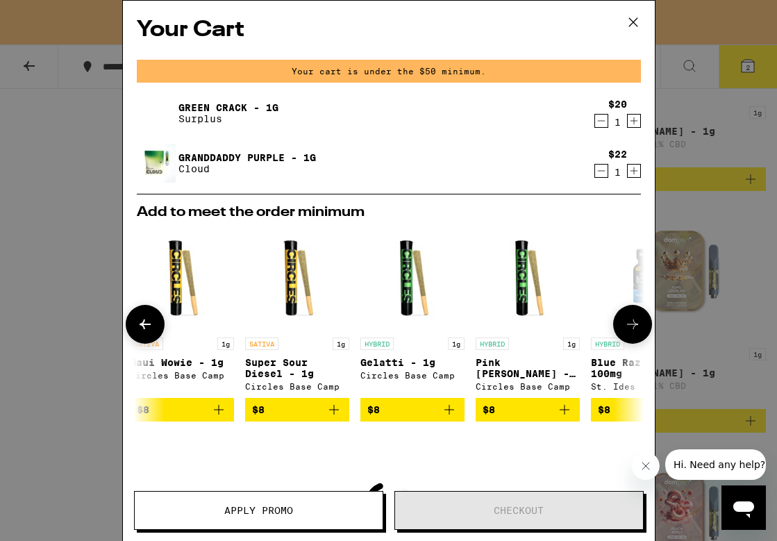
click at [563, 411] on icon "Add to bag" at bounding box center [564, 409] width 17 height 17
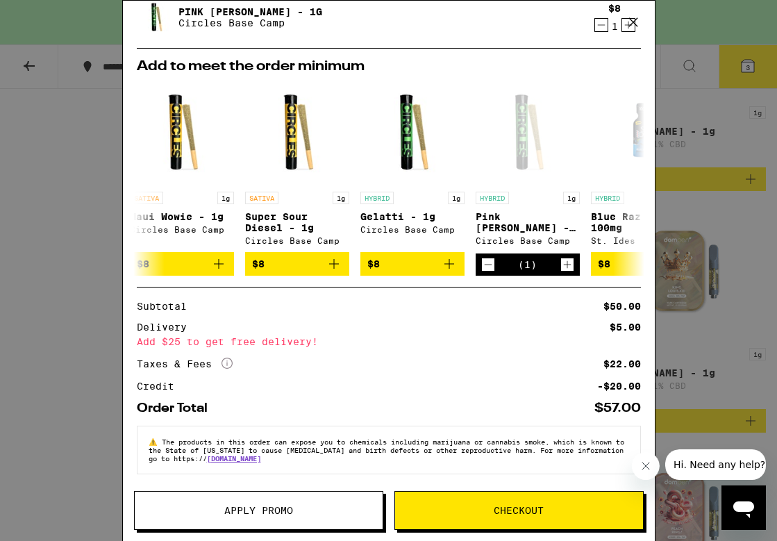
scroll to position [204, 0]
click at [532, 510] on span "Checkout" at bounding box center [519, 511] width 50 height 10
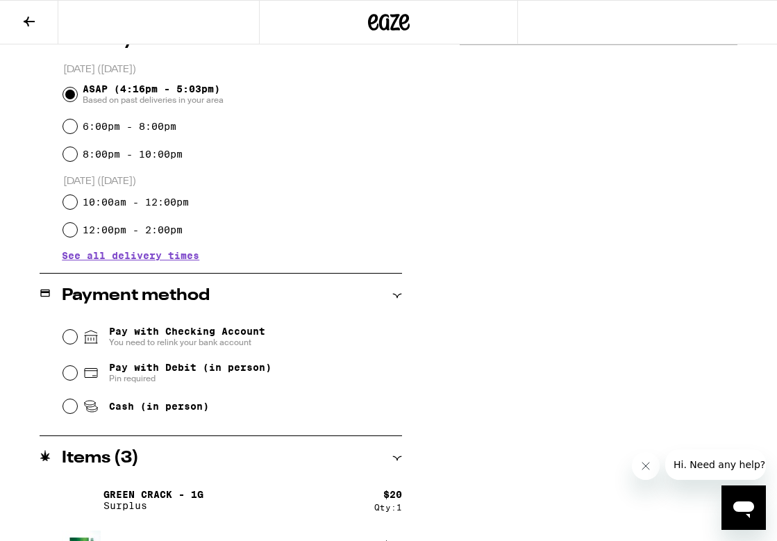
scroll to position [460, 0]
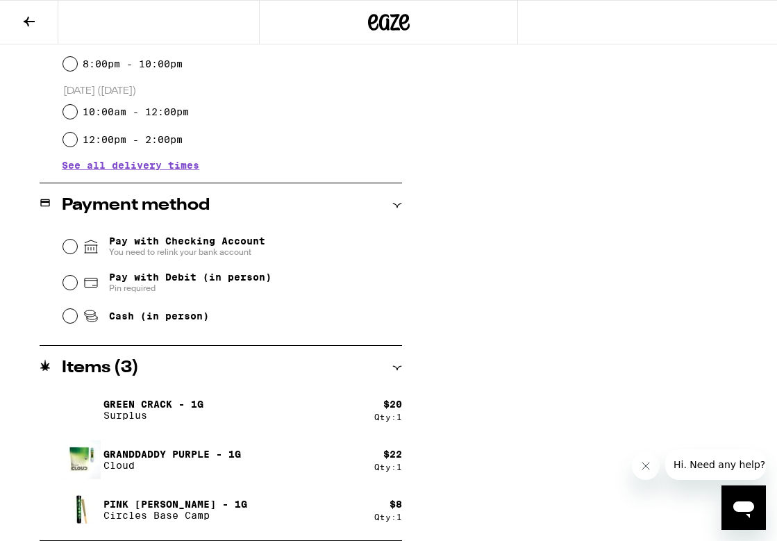
click at [142, 275] on span "Pay with Debit (in person)" at bounding box center [190, 277] width 163 height 11
click at [77, 276] on input "Pay with Debit (in person) Pin required" at bounding box center [70, 283] width 14 height 14
radio input "true"
click at [123, 319] on span "Cash (in person)" at bounding box center [159, 315] width 100 height 11
click at [77, 319] on input "Cash (in person)" at bounding box center [70, 316] width 14 height 14
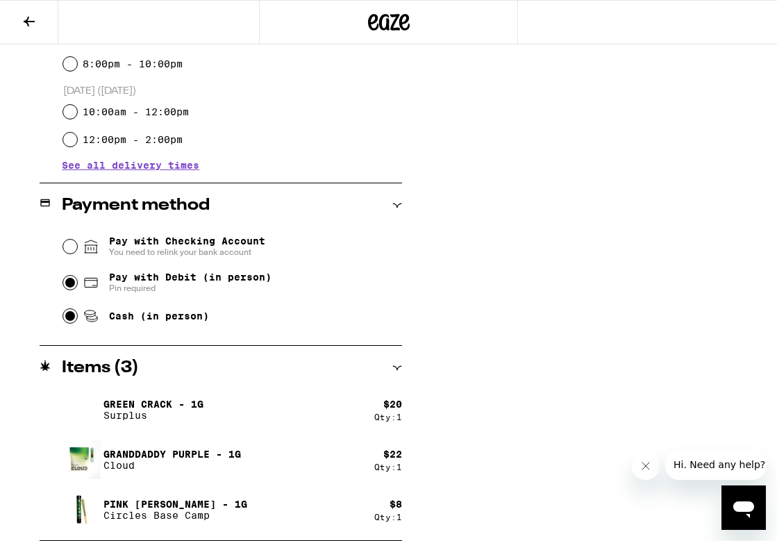
radio input "true"
click at [128, 283] on span "Pay with Debit (in person)" at bounding box center [190, 277] width 163 height 11
click at [77, 285] on input "Pay with Debit (in person) Pin required" at bounding box center [70, 283] width 14 height 14
radio input "true"
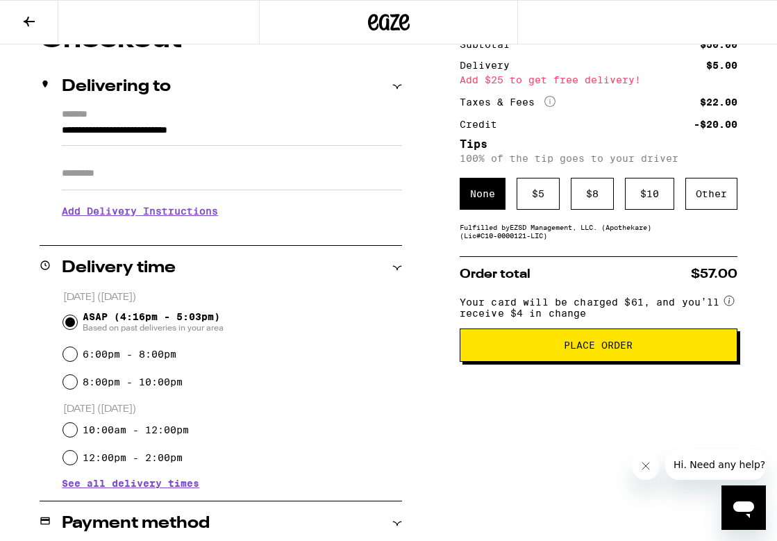
scroll to position [146, 0]
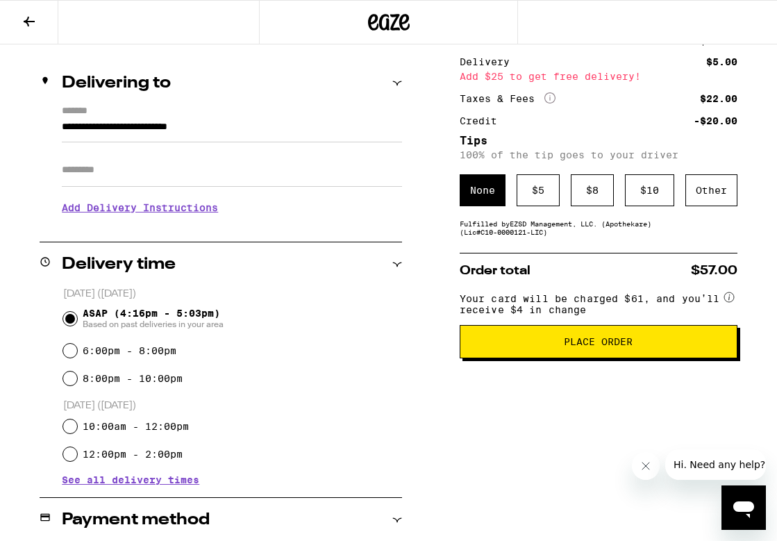
click at [599, 357] on button "Place Order" at bounding box center [599, 341] width 278 height 33
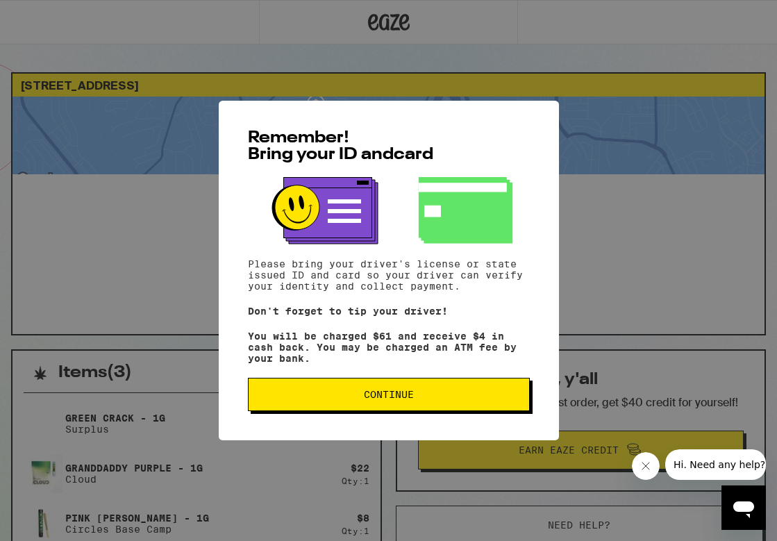
click at [391, 397] on span "Continue" at bounding box center [389, 395] width 50 height 10
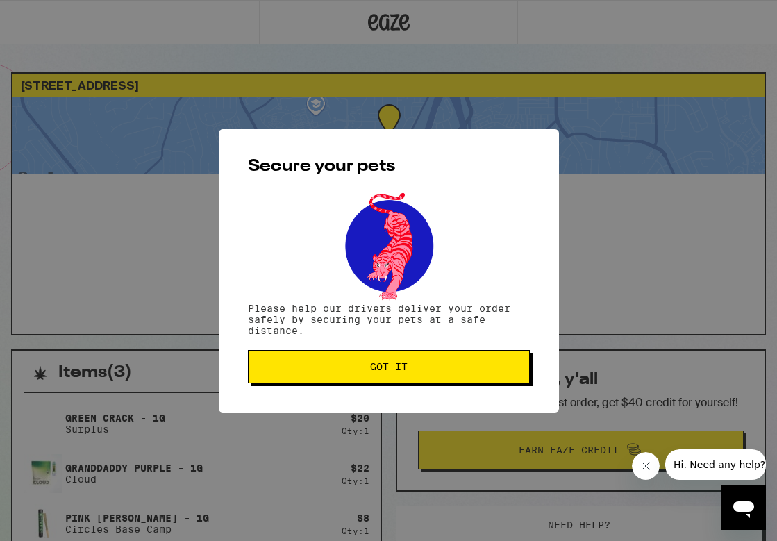
click at [362, 367] on span "Got it" at bounding box center [389, 367] width 258 height 10
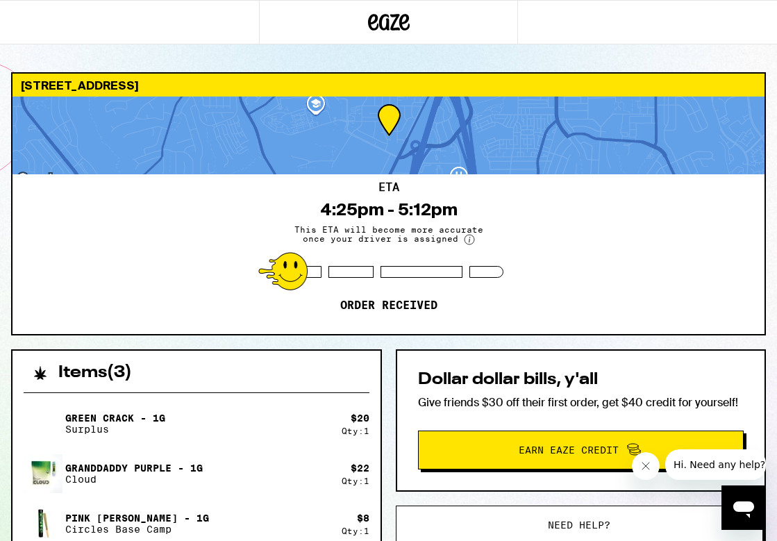
scroll to position [278, 0]
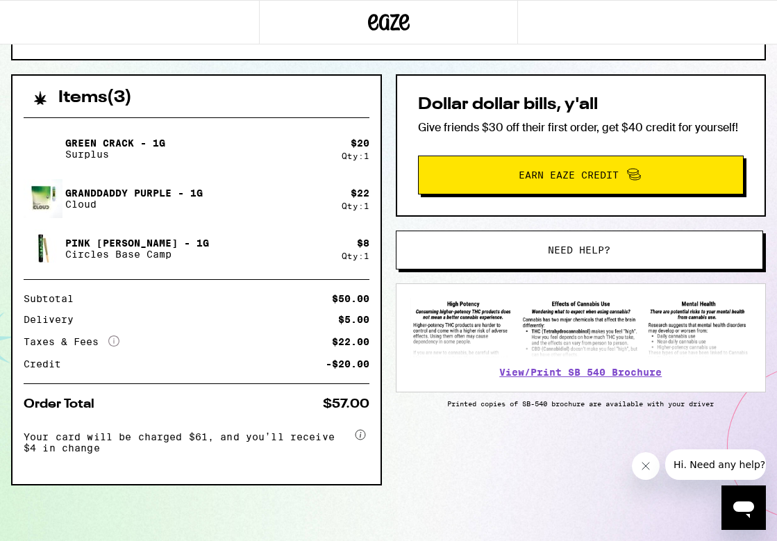
click at [579, 245] on span "Need help?" at bounding box center [579, 250] width 63 height 10
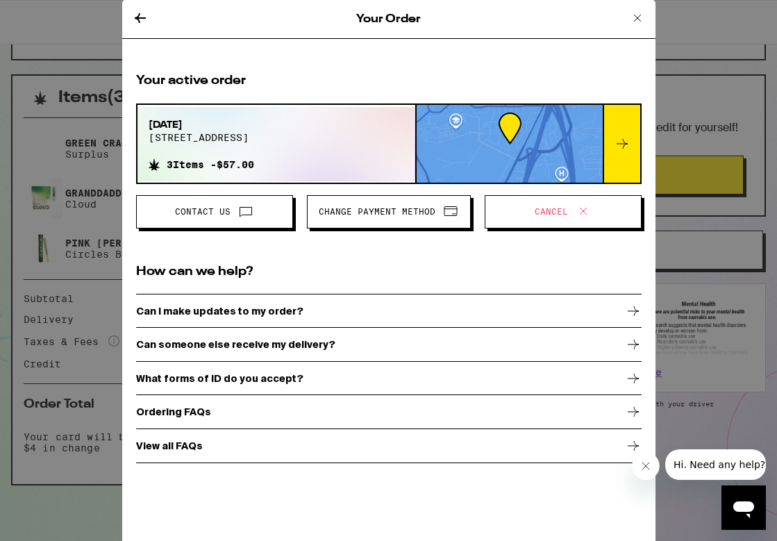
click at [575, 214] on icon at bounding box center [583, 211] width 17 height 17
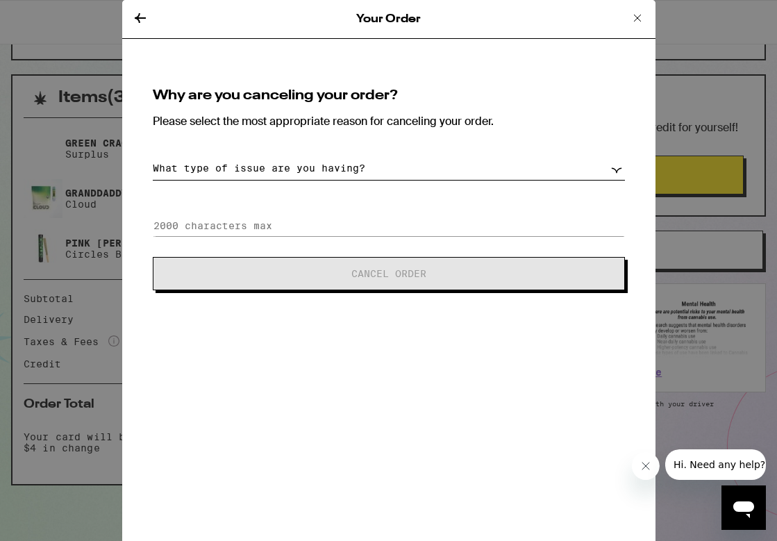
click at [459, 168] on select "What type of issue are you having? Order taking too long Order arriving too soo…" at bounding box center [389, 168] width 472 height 24
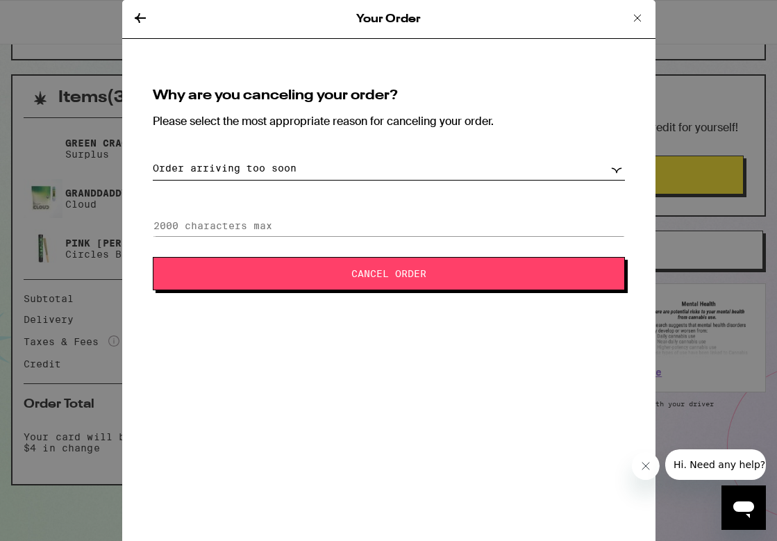
click at [456, 168] on select "What type of issue are you having? Order taking too long Order arriving too soo…" at bounding box center [389, 168] width 472 height 24
select select "long-eta"
click at [419, 276] on span "Cancel Order" at bounding box center [388, 274] width 75 height 10
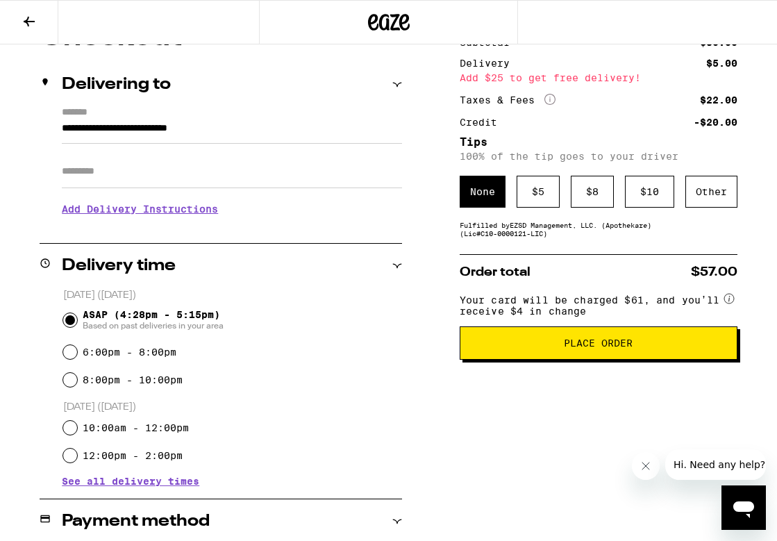
scroll to position [138, 0]
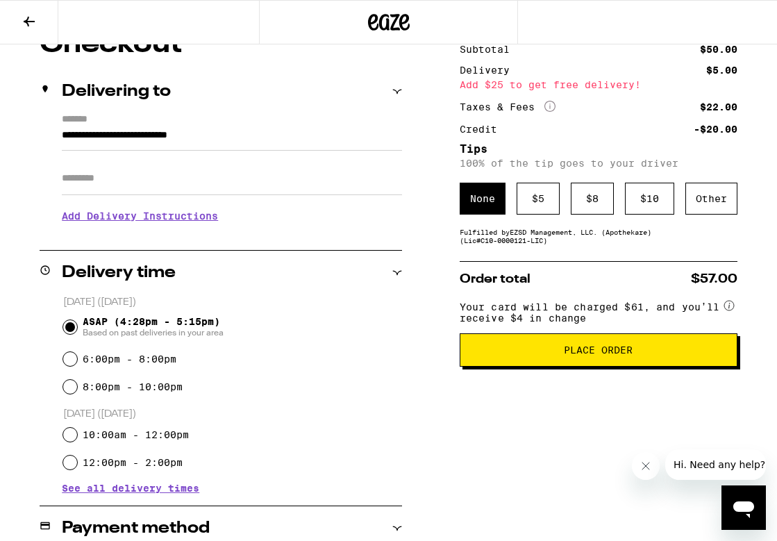
click at [276, 138] on input "**********" at bounding box center [232, 139] width 340 height 24
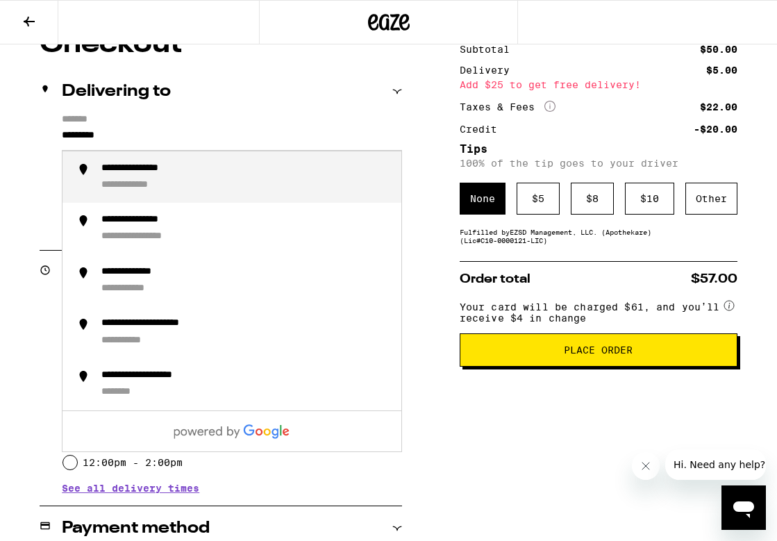
click at [231, 186] on div "**********" at bounding box center [245, 178] width 289 height 30
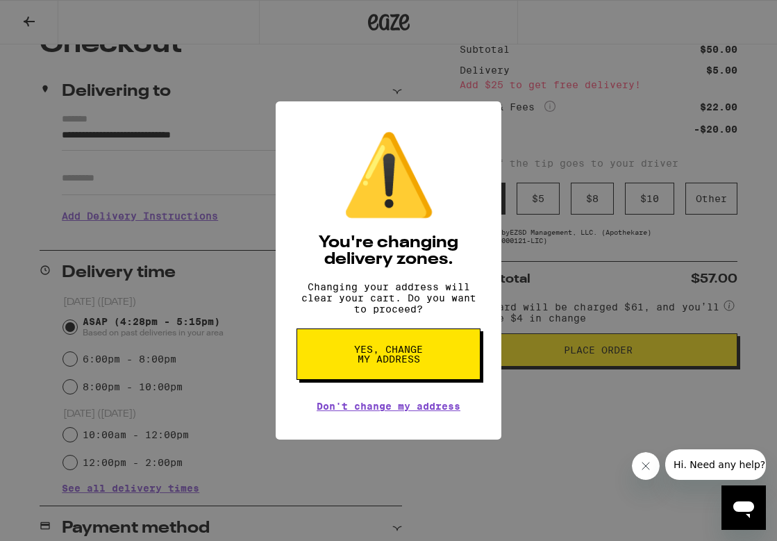
click at [353, 364] on span "Yes, change my address" at bounding box center [389, 353] width 72 height 19
type input "**********"
radio input "false"
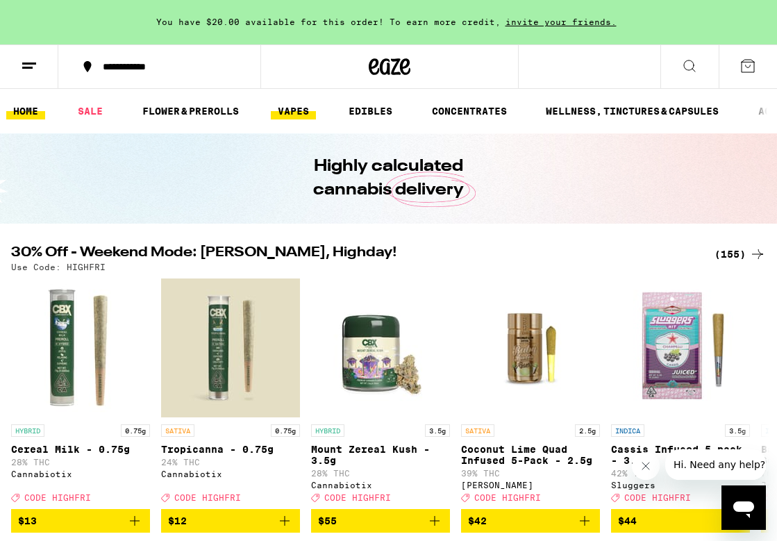
click at [285, 111] on link "VAPES" at bounding box center [293, 111] width 45 height 17
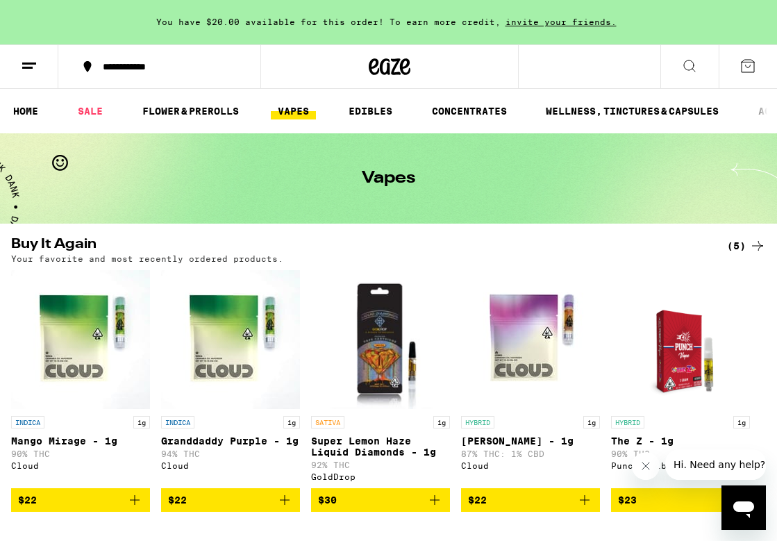
click at [285, 505] on icon "Add to bag" at bounding box center [285, 500] width 10 height 10
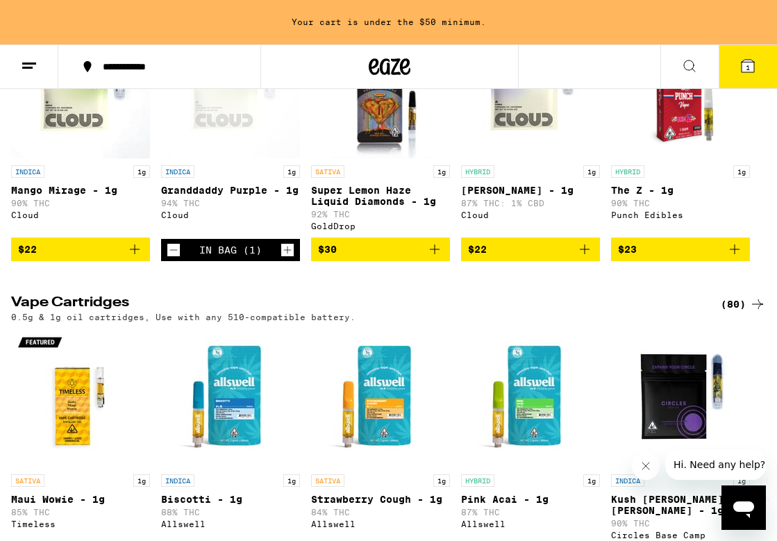
scroll to position [272, 0]
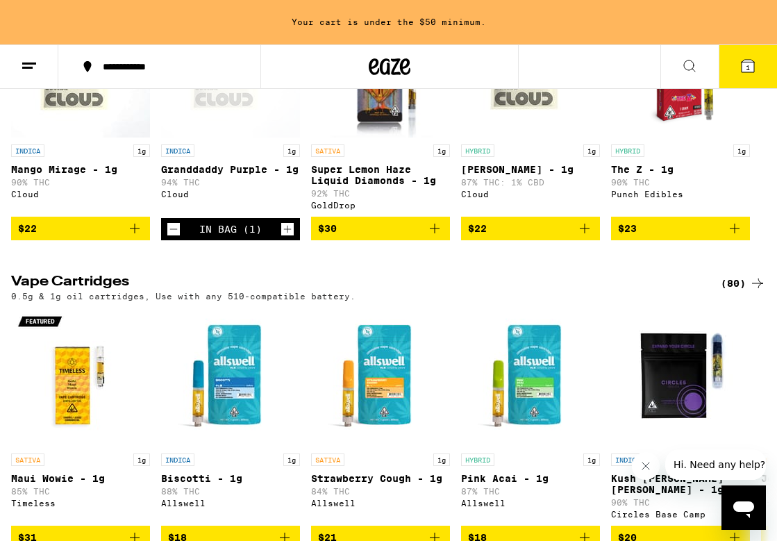
click at [738, 290] on div "(80)" at bounding box center [743, 283] width 45 height 17
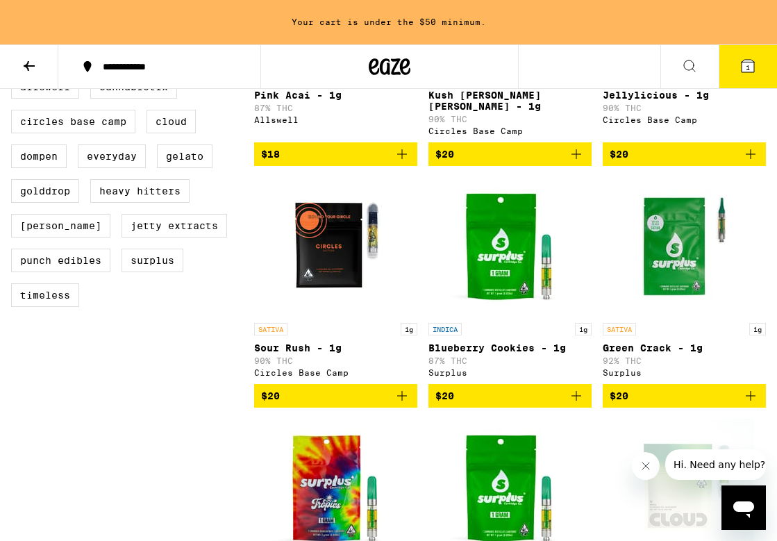
scroll to position [623, 0]
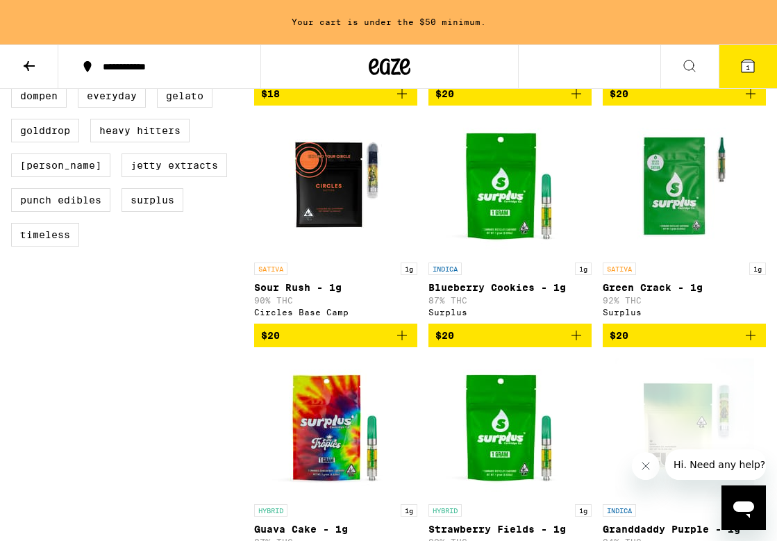
click at [749, 340] on icon "Add to bag" at bounding box center [750, 335] width 17 height 17
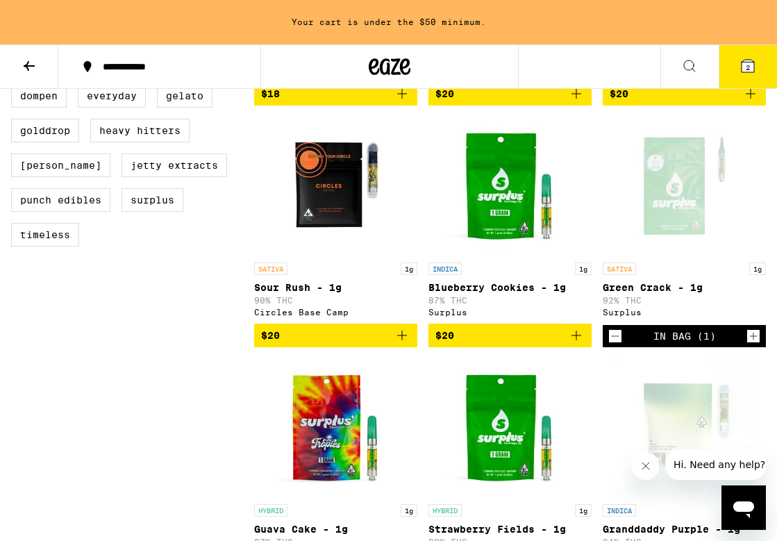
click at [751, 54] on button "2" at bounding box center [748, 66] width 58 height 43
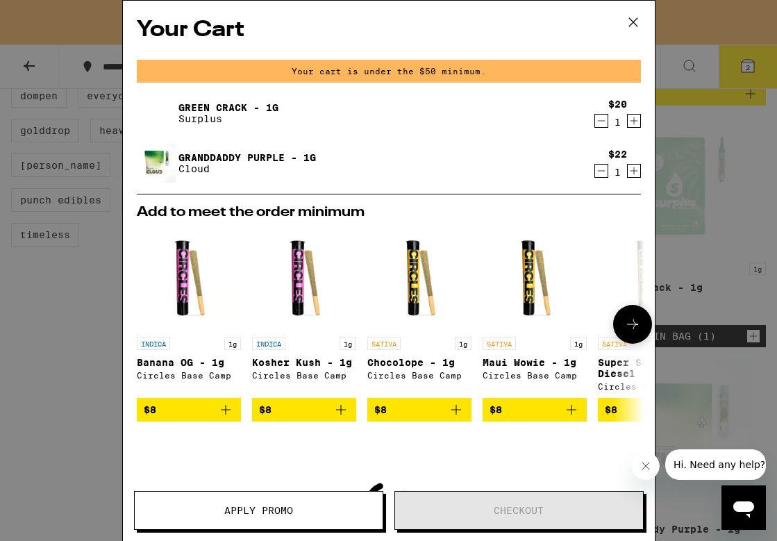
click at [617, 326] on button at bounding box center [632, 324] width 39 height 39
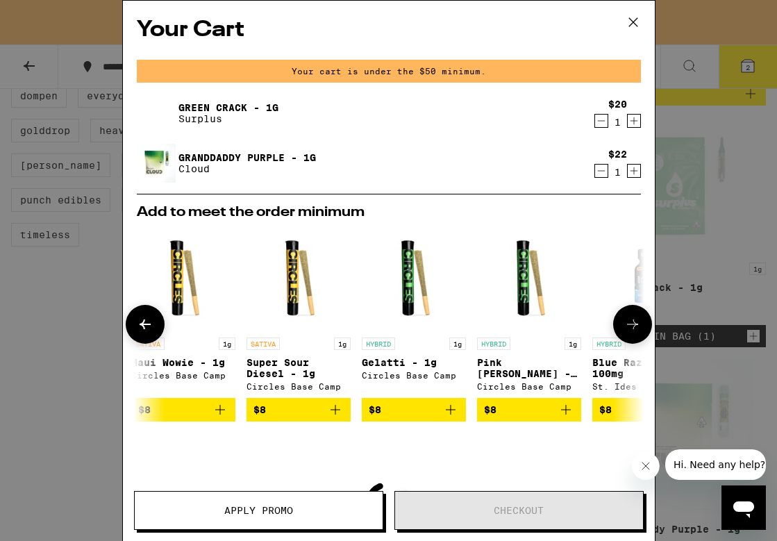
scroll to position [0, 353]
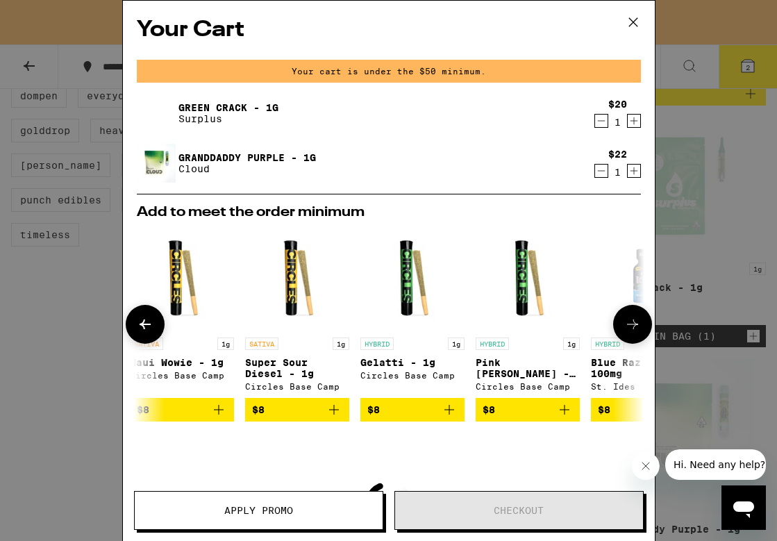
click at [570, 416] on icon "Add to bag" at bounding box center [564, 409] width 17 height 17
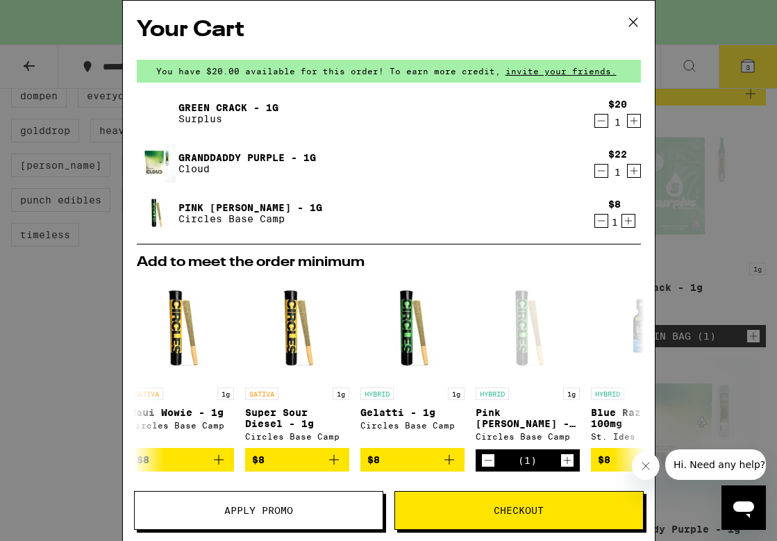
click at [522, 512] on span "Checkout" at bounding box center [519, 511] width 50 height 10
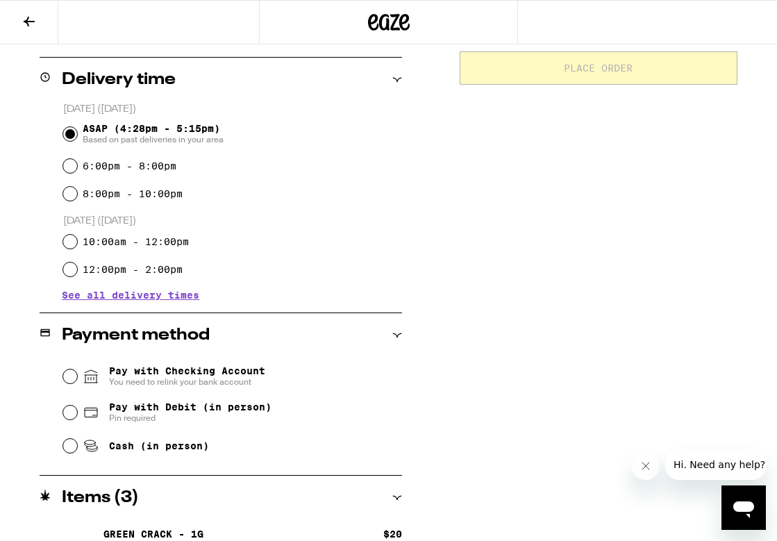
scroll to position [328, 0]
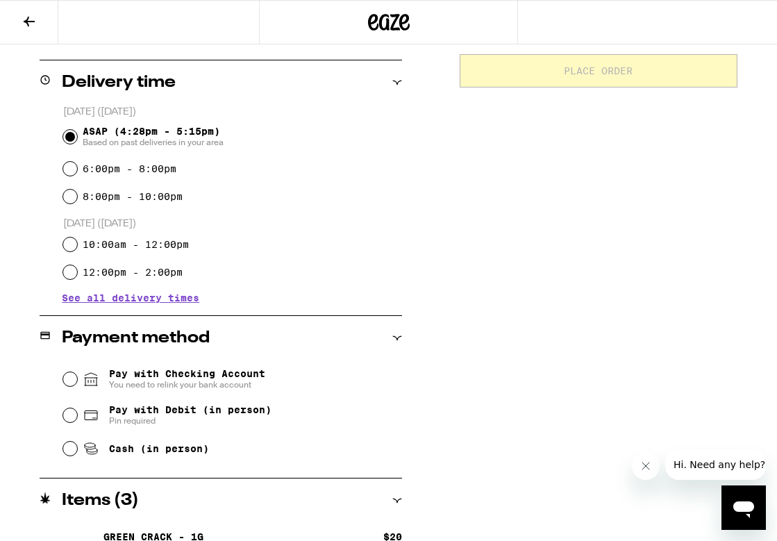
click at [194, 415] on span "Pay with Debit (in person)" at bounding box center [190, 409] width 163 height 11
click at [77, 415] on input "Pay with Debit (in person) Pin required" at bounding box center [70, 415] width 14 height 14
radio input "true"
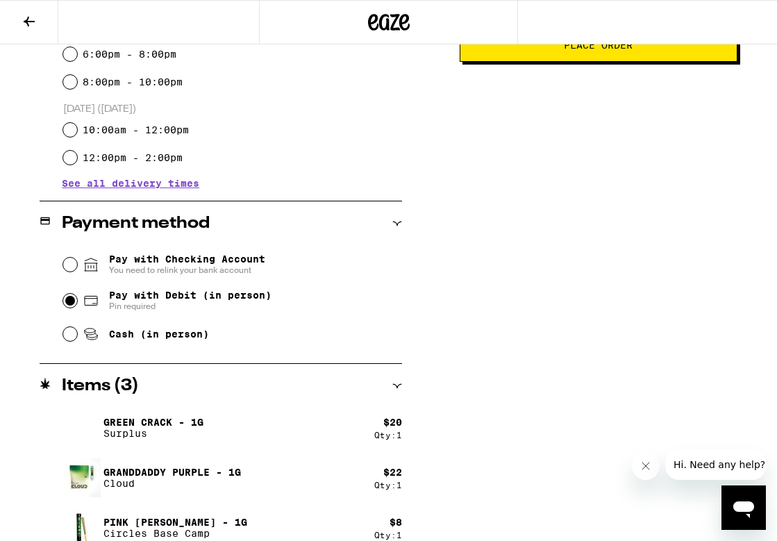
scroll to position [445, 0]
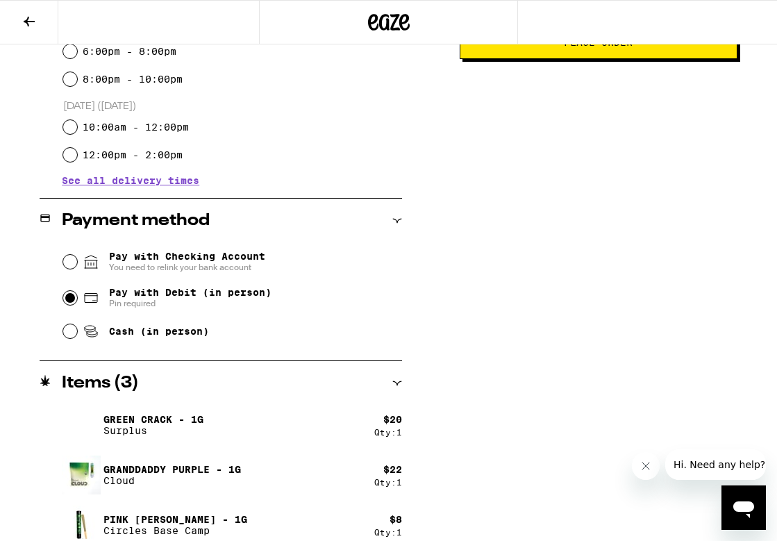
click at [557, 47] on span "Place Order" at bounding box center [599, 43] width 254 height 10
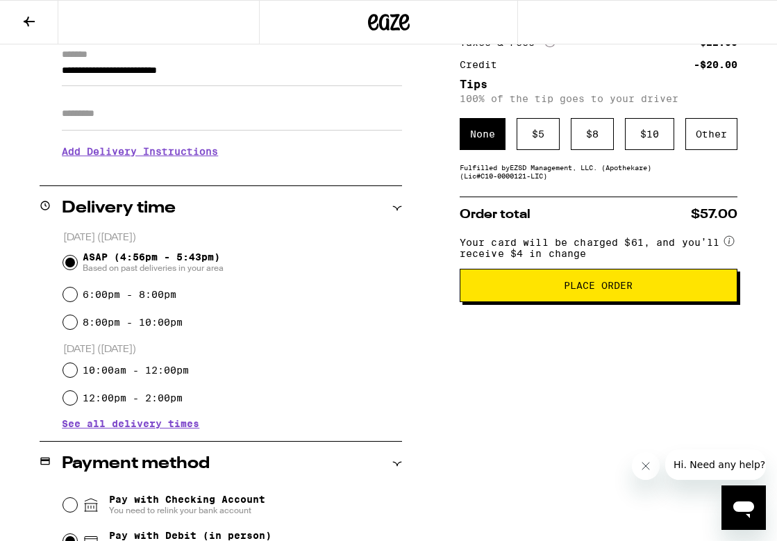
scroll to position [211, 0]
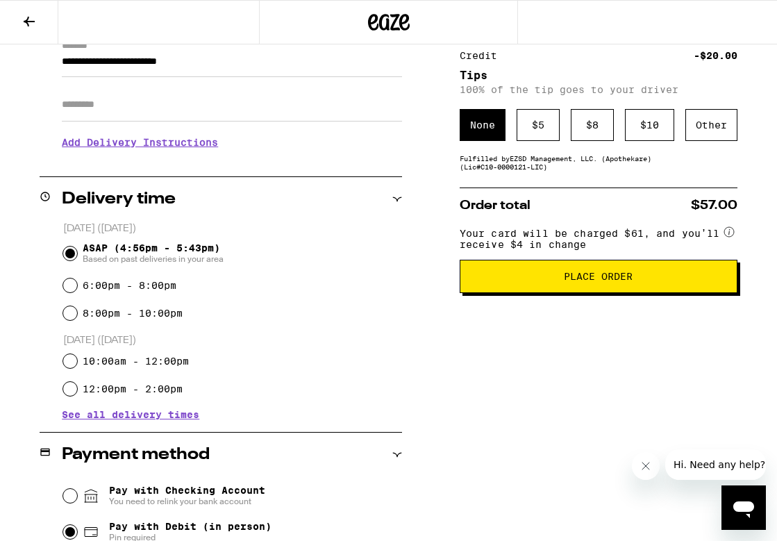
click at [583, 293] on button "Place Order" at bounding box center [599, 276] width 278 height 33
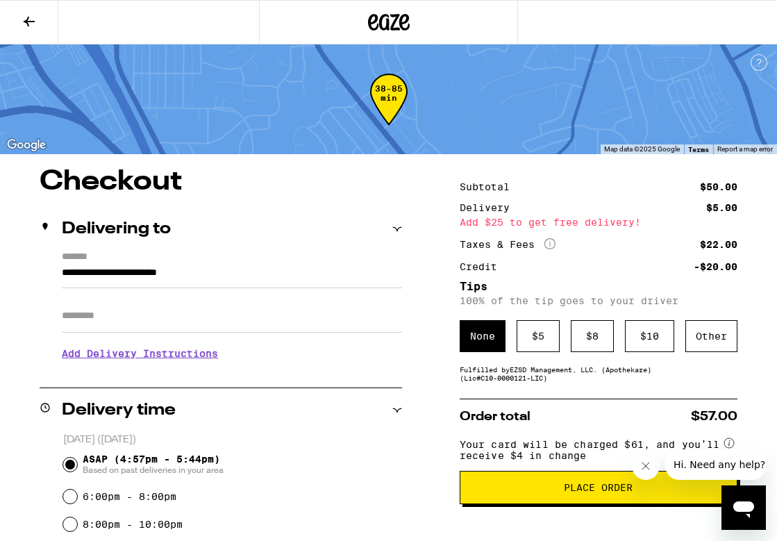
click at [33, 22] on icon at bounding box center [29, 21] width 17 height 17
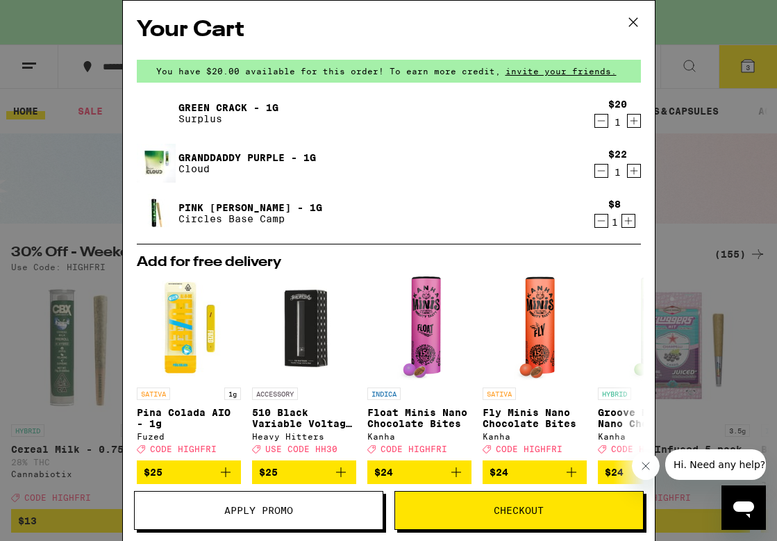
click at [633, 20] on icon at bounding box center [633, 22] width 21 height 21
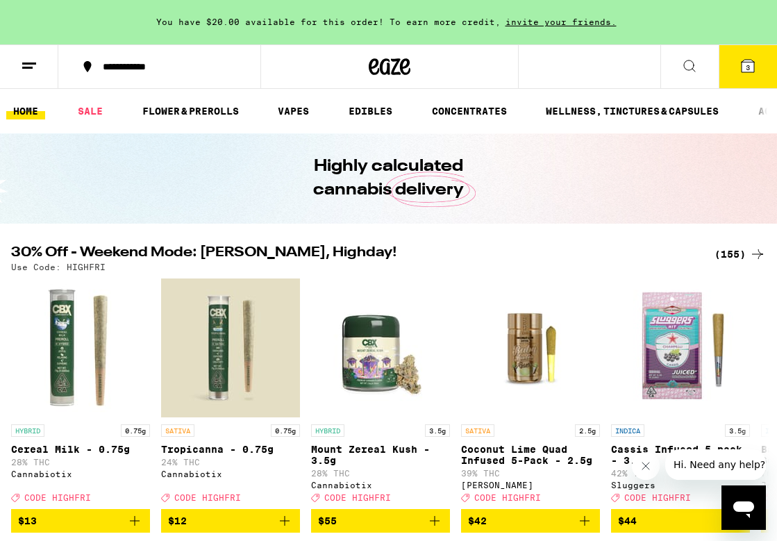
click at [27, 65] on icon at bounding box center [29, 66] width 17 height 17
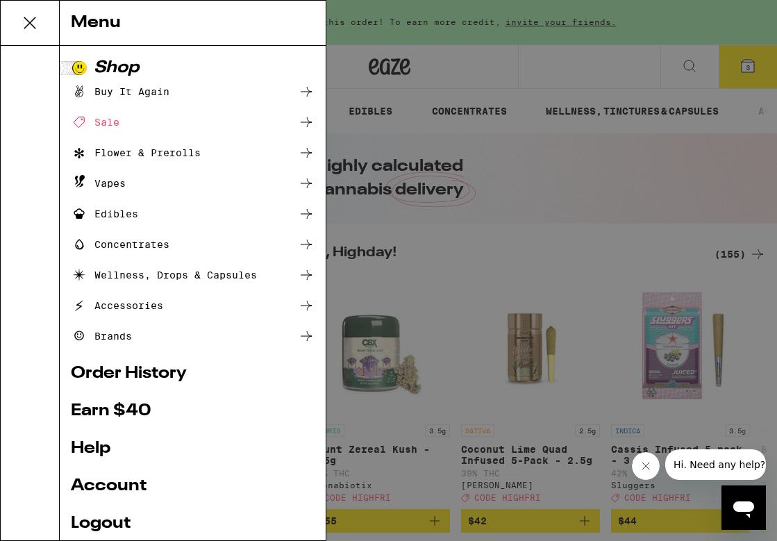
click at [149, 369] on link "Order History" at bounding box center [193, 373] width 244 height 17
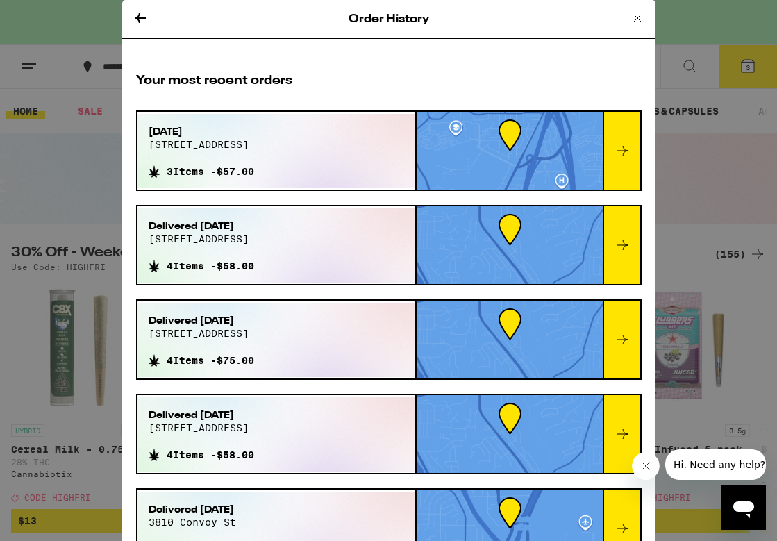
click at [626, 138] on div at bounding box center [622, 151] width 38 height 78
